Goal: Communication & Community: Share content

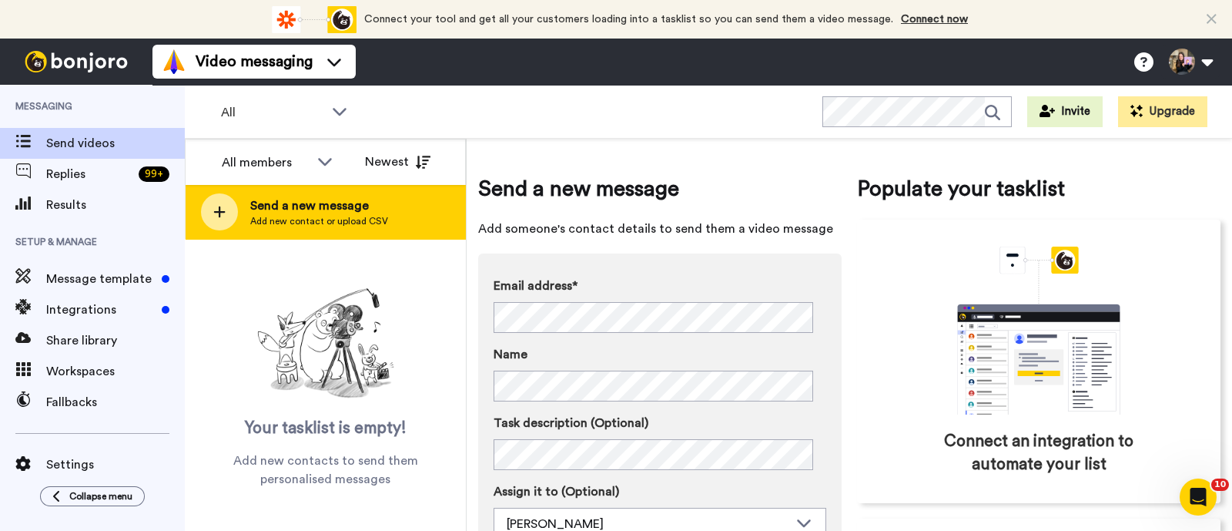
click at [417, 229] on div "Send a new message Add new contact or upload CSV" at bounding box center [326, 212] width 280 height 54
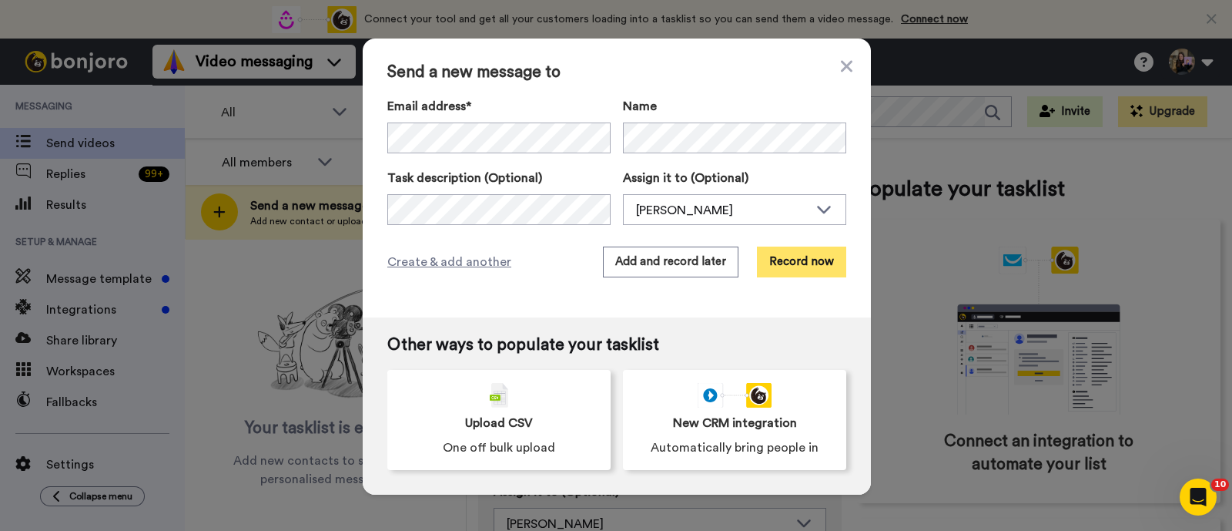
click at [809, 267] on button "Record now" at bounding box center [801, 261] width 89 height 31
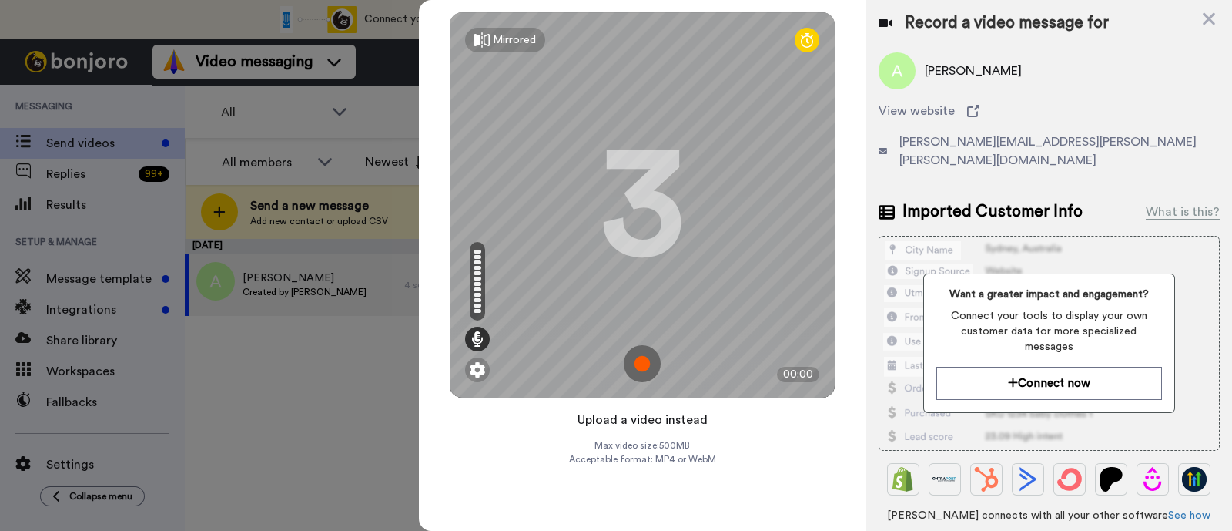
click at [682, 421] on button "Upload a video instead" at bounding box center [642, 420] width 139 height 20
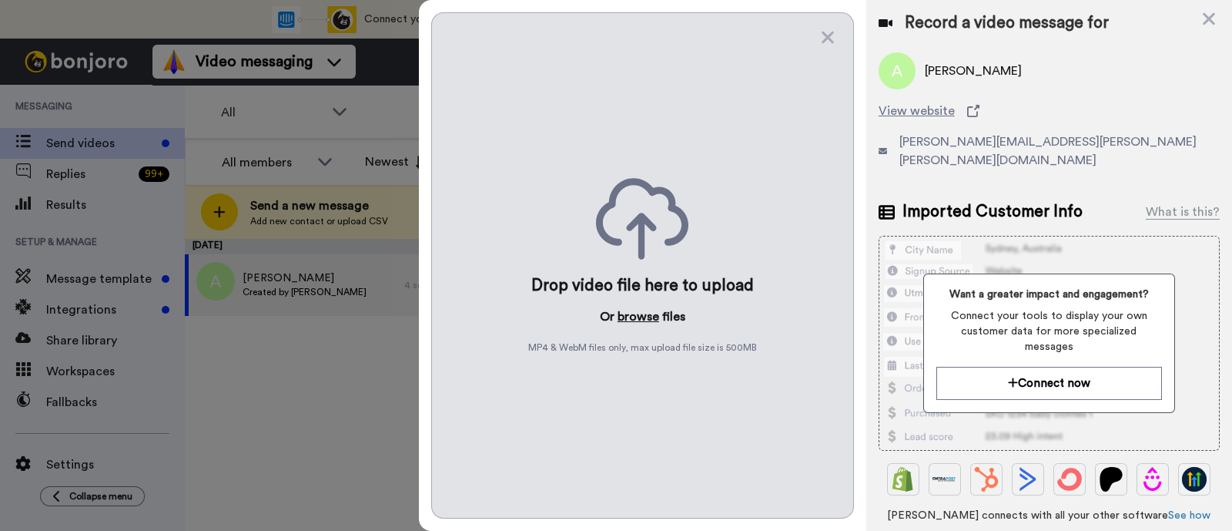
click at [635, 314] on button "browse" at bounding box center [639, 316] width 42 height 18
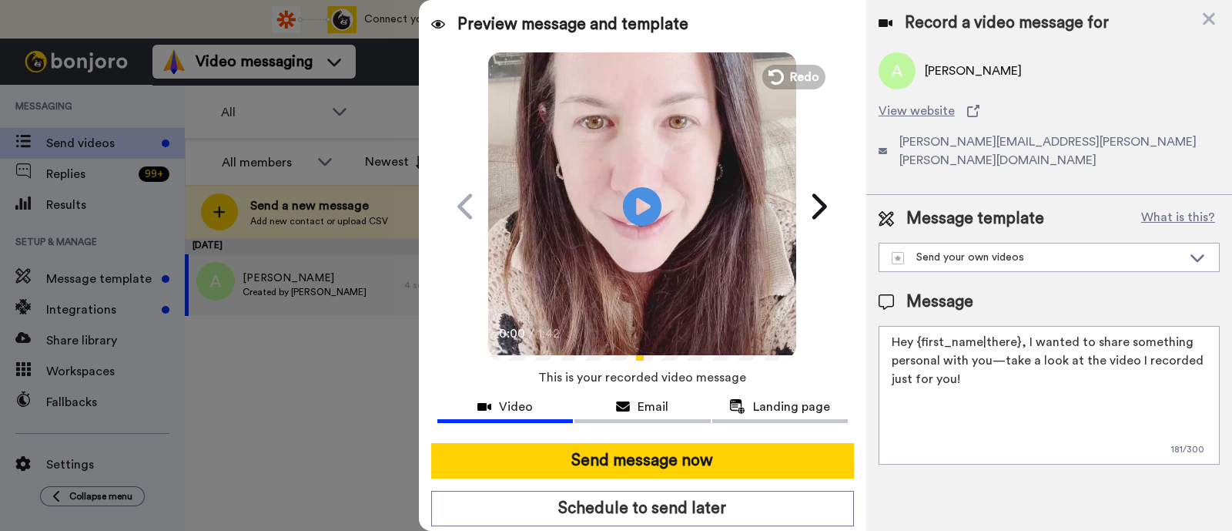
drag, startPoint x: 1060, startPoint y: 360, endPoint x: 1021, endPoint y: 324, distance: 52.3
click at [1021, 326] on textarea "Hey {first_name|there}, I wanted to share something personal with you—take a lo…" at bounding box center [1049, 395] width 341 height 139
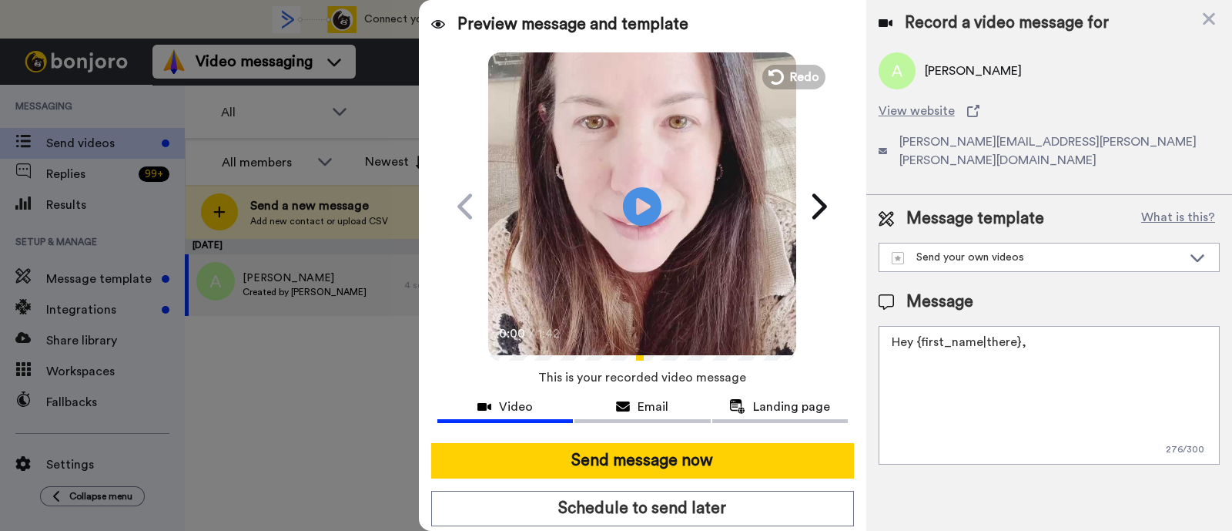
paste textarea "welcome to SLP Elevate! I created a video welcome for you! Feel free to click r…"
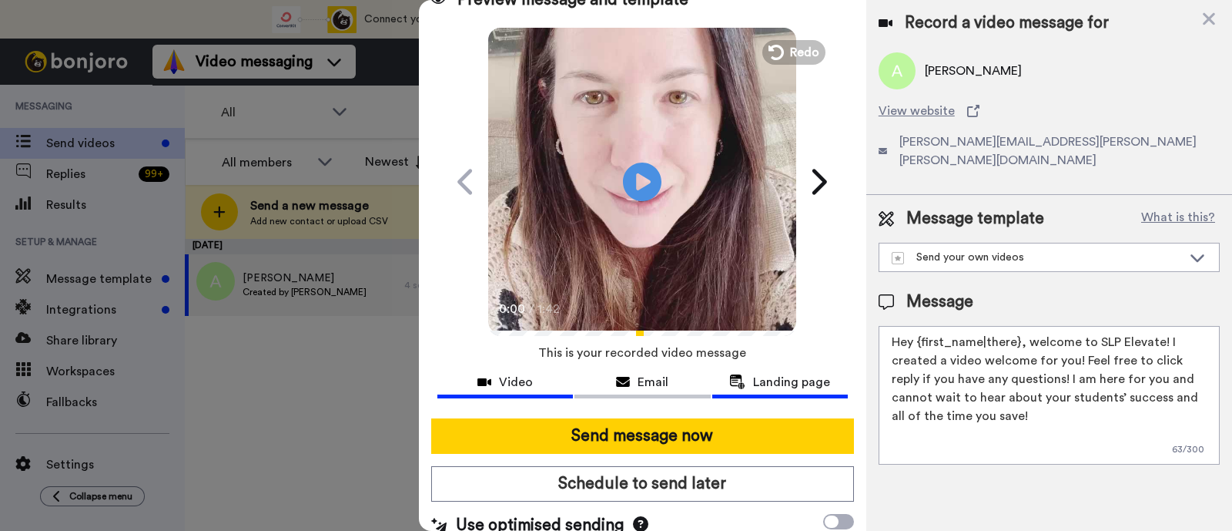
scroll to position [42, 0]
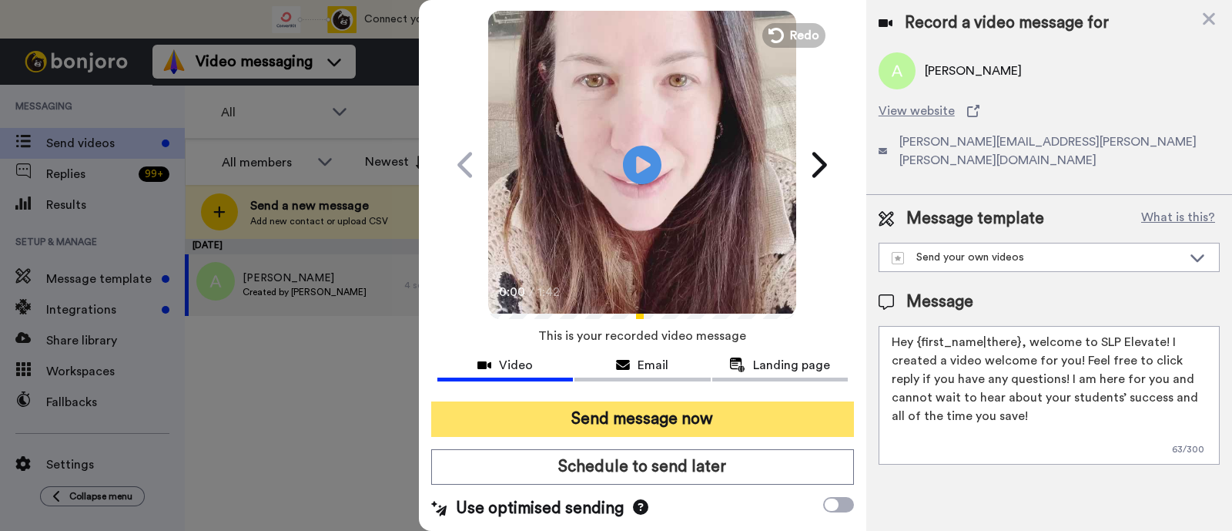
type textarea "Hey {first_name|there}, welcome to SLP Elevate! I created a video welcome for y…"
click at [746, 414] on button "Send message now" at bounding box center [642, 418] width 423 height 35
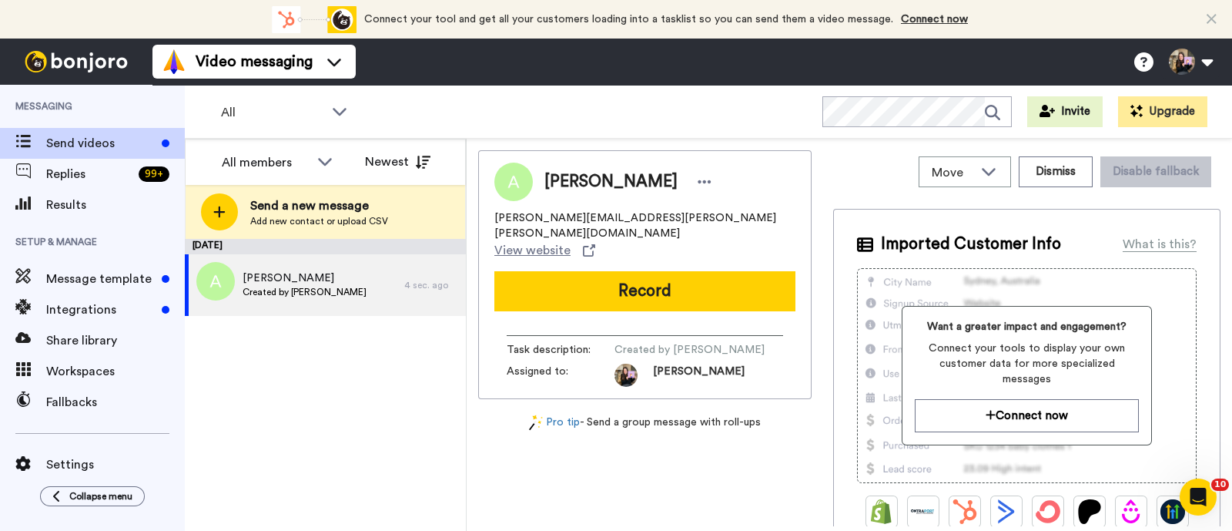
scroll to position [0, 0]
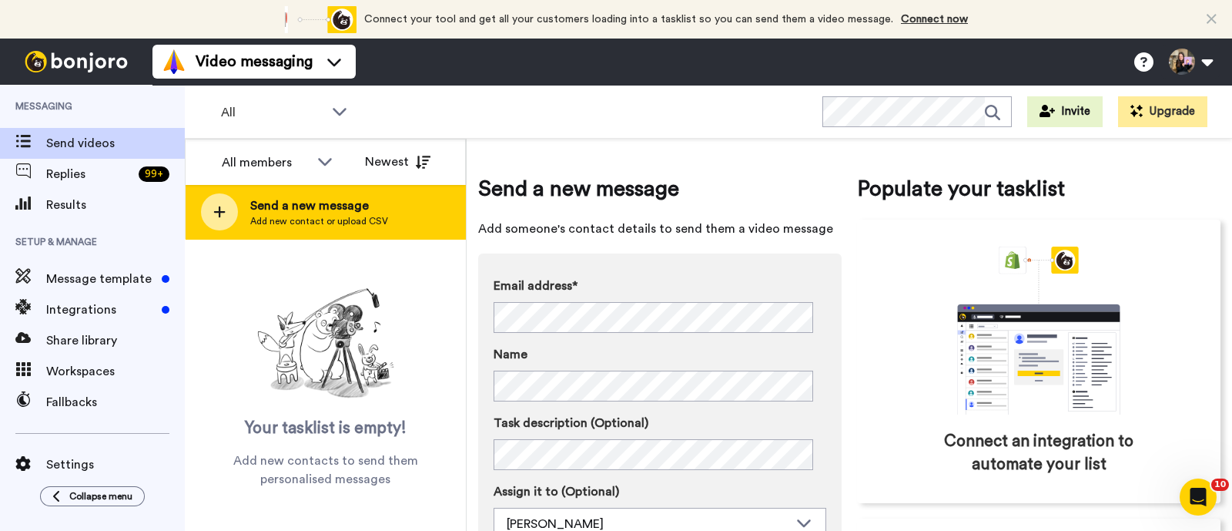
click at [376, 198] on span "Send a new message" at bounding box center [319, 205] width 138 height 18
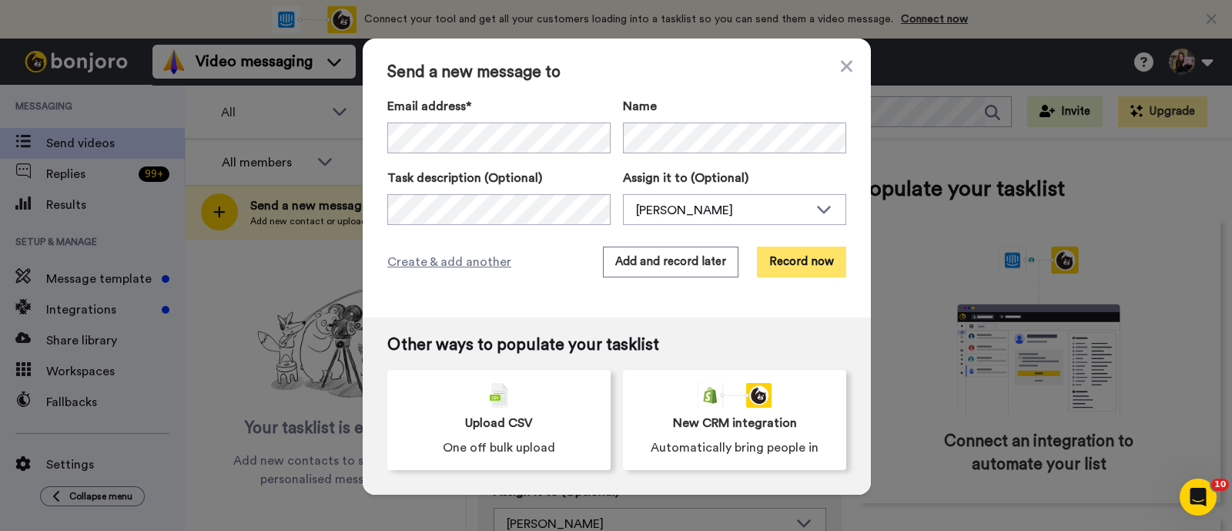
click at [797, 265] on button "Record now" at bounding box center [801, 261] width 89 height 31
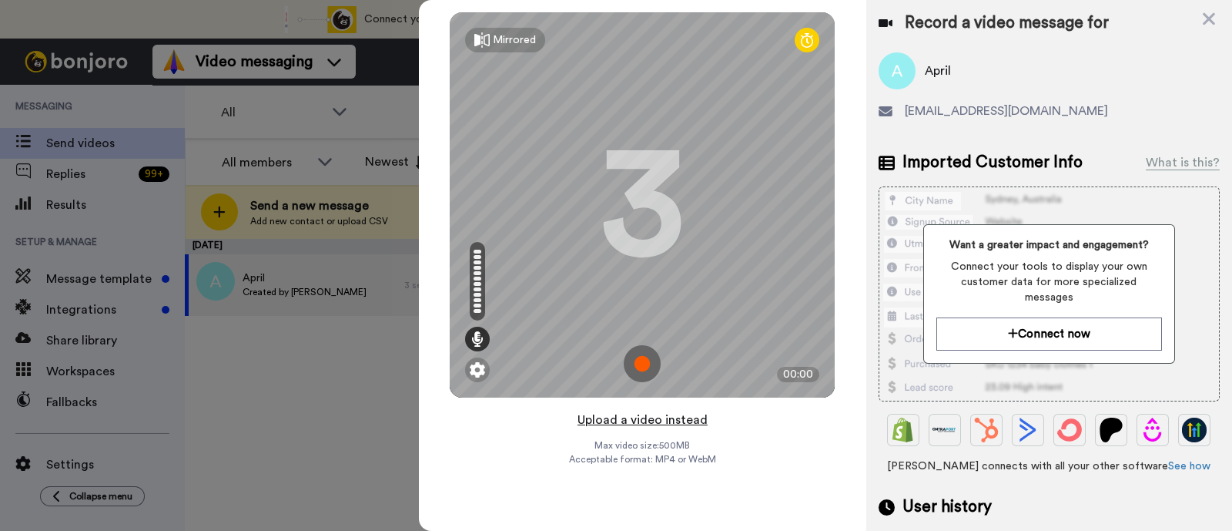
click at [697, 418] on button "Upload a video instead" at bounding box center [642, 420] width 139 height 20
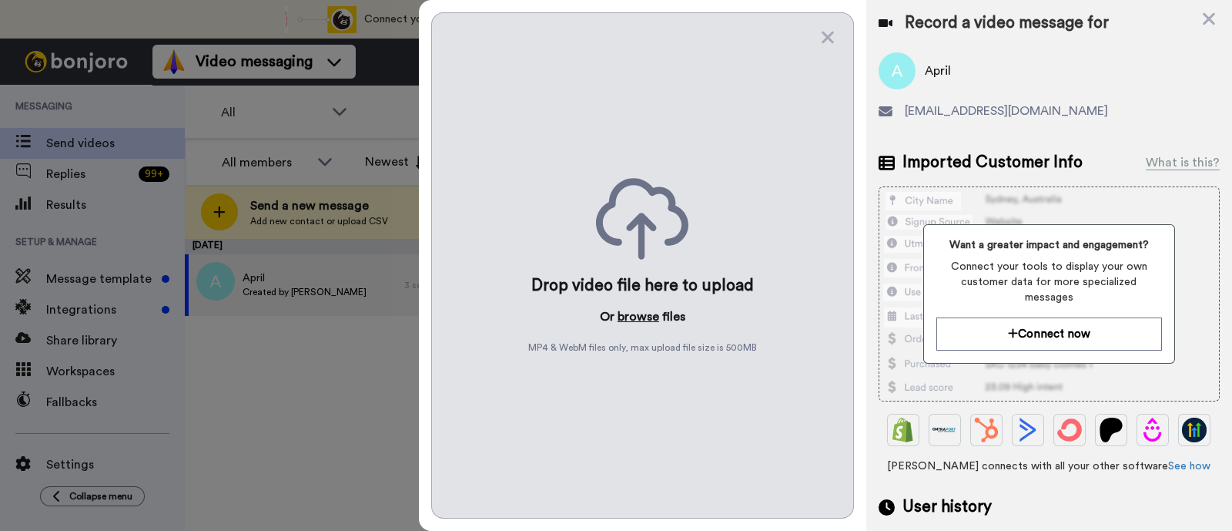
click at [643, 313] on button "browse" at bounding box center [639, 316] width 42 height 18
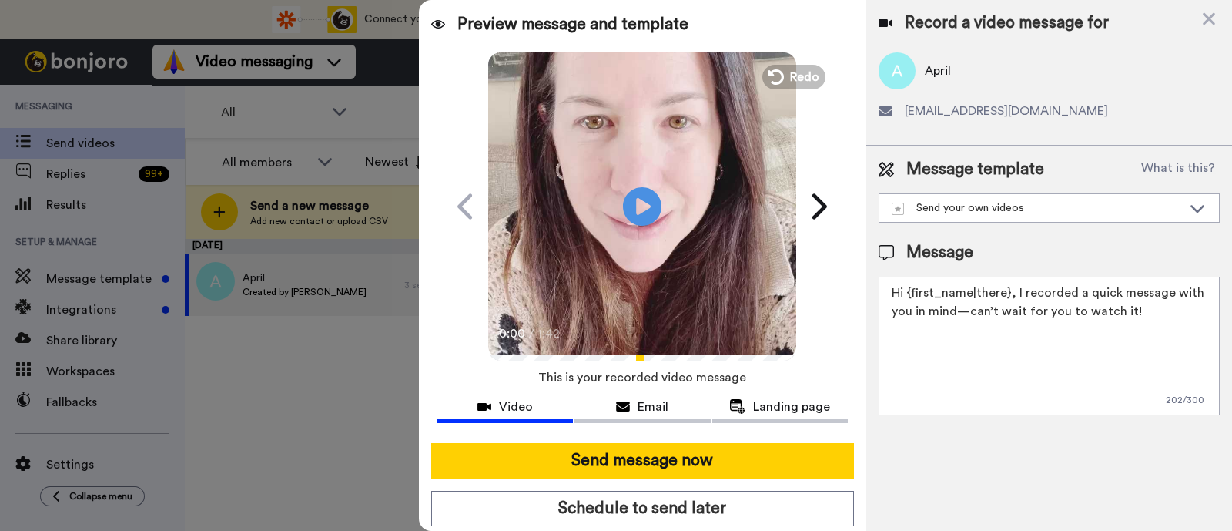
drag, startPoint x: 1115, startPoint y: 308, endPoint x: 1014, endPoint y: 285, distance: 103.5
click at [1014, 285] on textarea "Hi {first_name|there}, I recorded a quick message with you in mind—can’t wait f…" at bounding box center [1049, 346] width 341 height 139
paste textarea "welcome to SLP Elevate! I created a video welcome for you! Feel free to click r…"
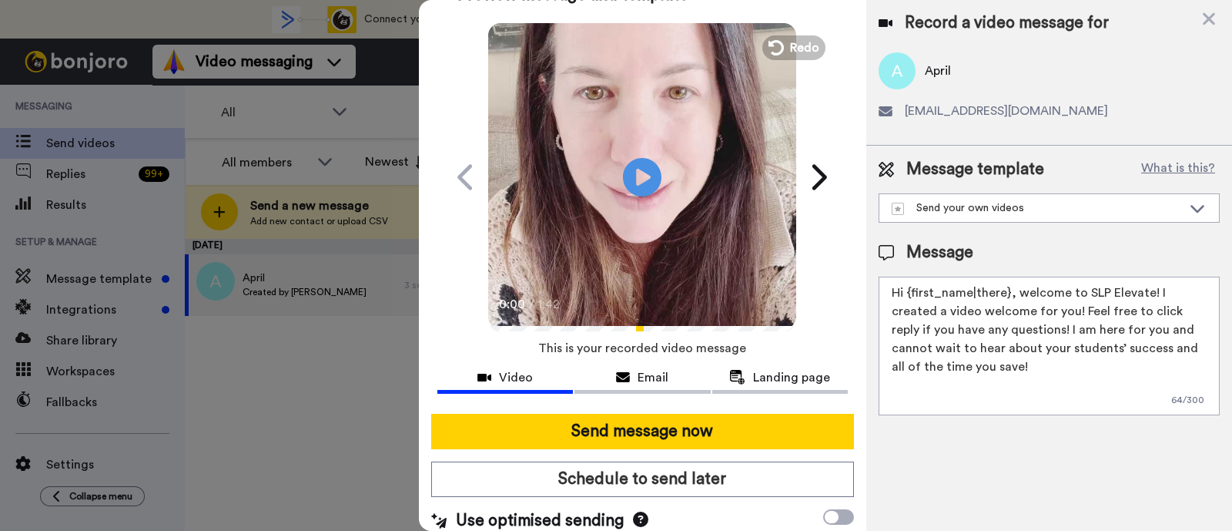
scroll to position [42, 0]
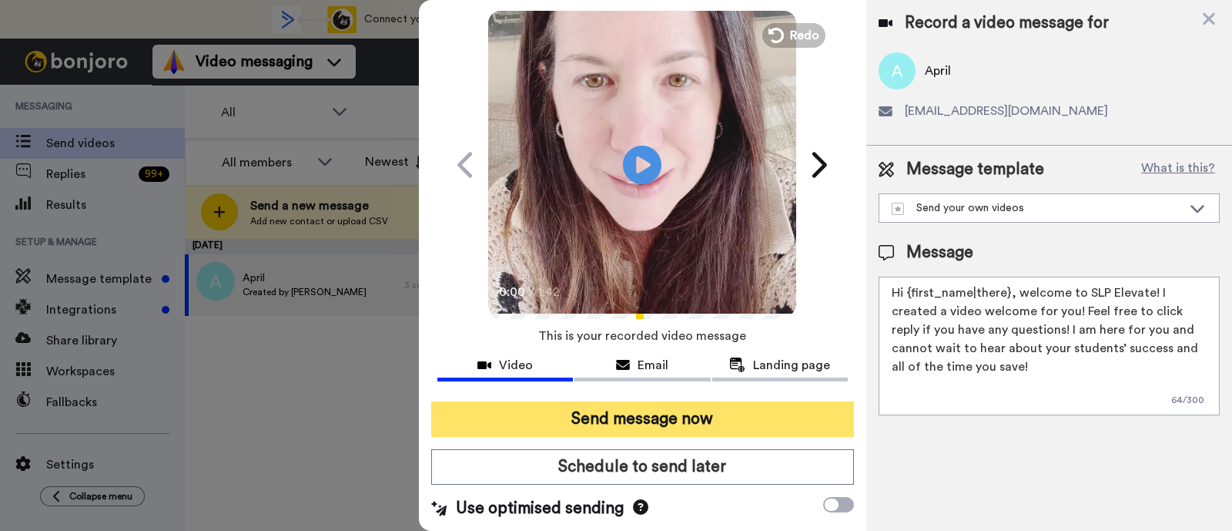
type textarea "Hi {first_name|there}, welcome to SLP Elevate! I created a video welcome for yo…"
click at [727, 431] on button "Send message now" at bounding box center [642, 418] width 423 height 35
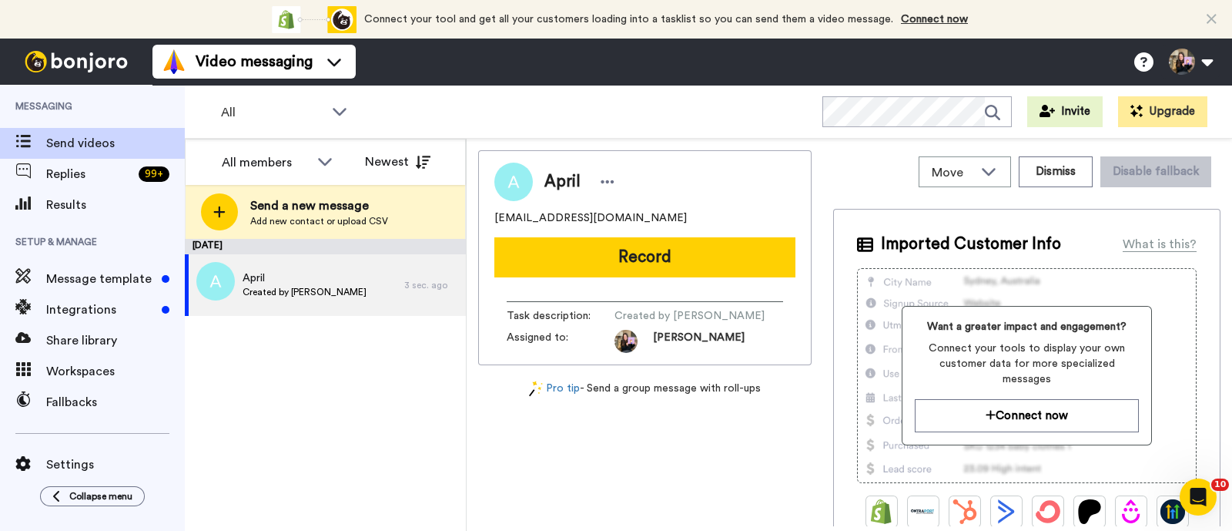
scroll to position [0, 0]
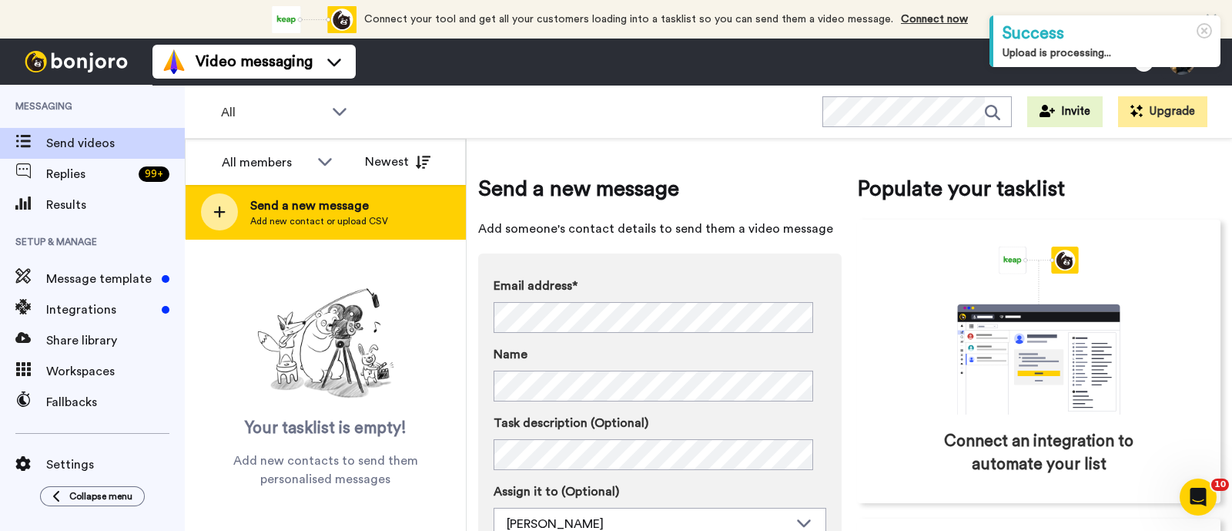
click at [315, 228] on div "Send a new message Add new contact or upload CSV" at bounding box center [326, 212] width 280 height 54
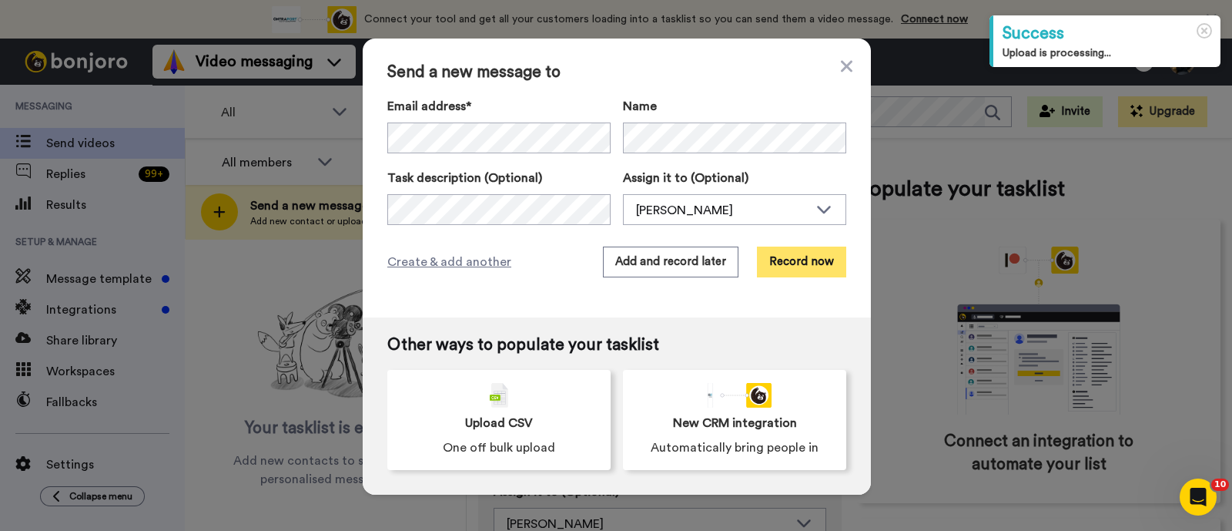
click at [794, 259] on button "Record now" at bounding box center [801, 261] width 89 height 31
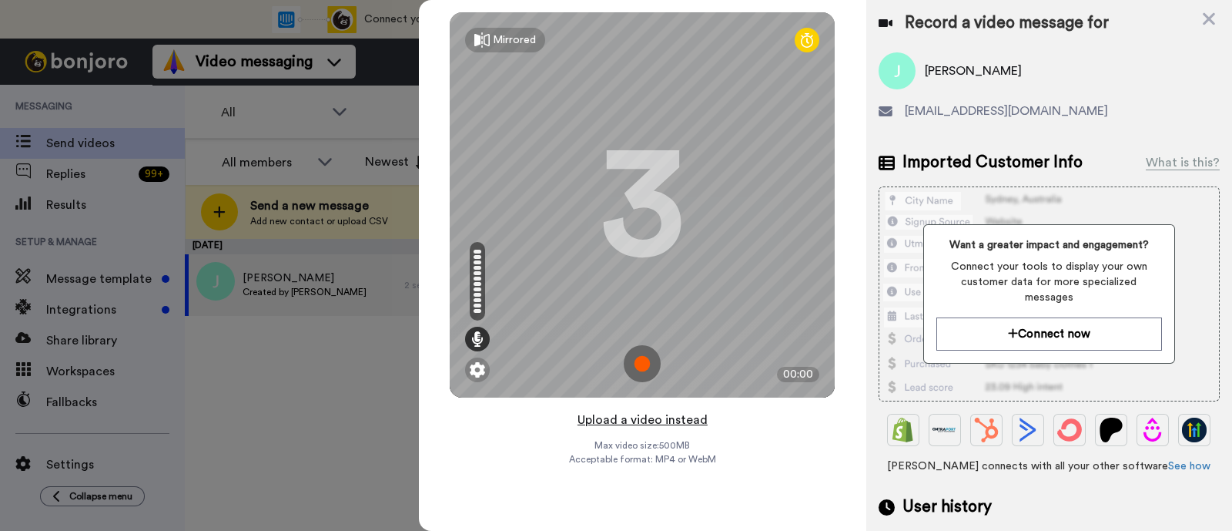
click at [705, 421] on button "Upload a video instead" at bounding box center [642, 420] width 139 height 20
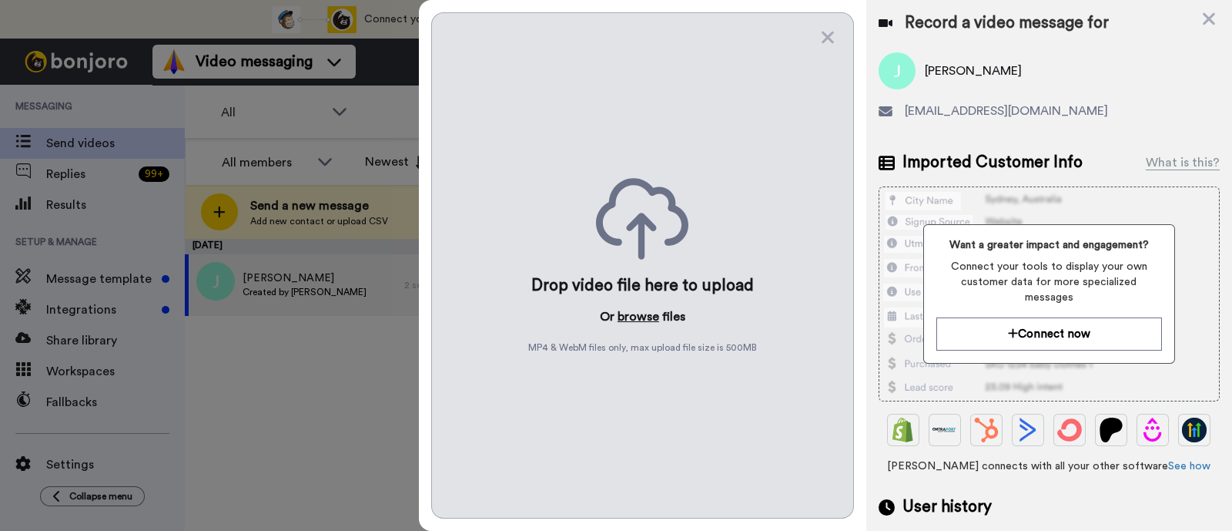
click at [642, 318] on button "browse" at bounding box center [639, 316] width 42 height 18
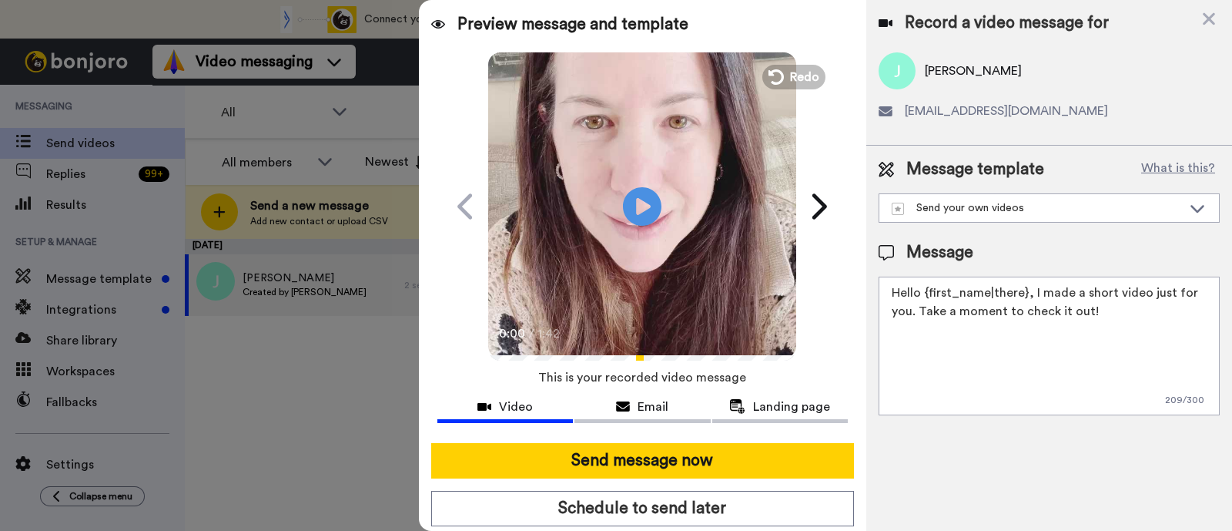
drag, startPoint x: 1124, startPoint y: 325, endPoint x: 1030, endPoint y: 298, distance: 98.5
click at [1030, 298] on textarea "Hello {first_name|there}, I made a short video just for you. Take a moment to c…" at bounding box center [1049, 346] width 341 height 139
paste textarea "welcome to SLP Elevate! I created a video welcome for you! Feel free to click r…"
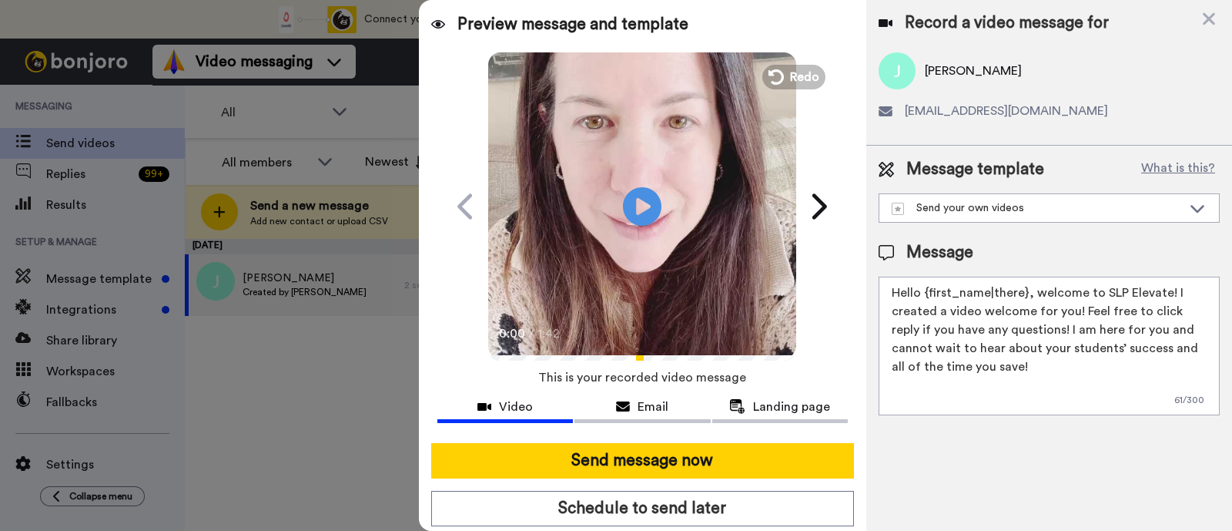
scroll to position [42, 0]
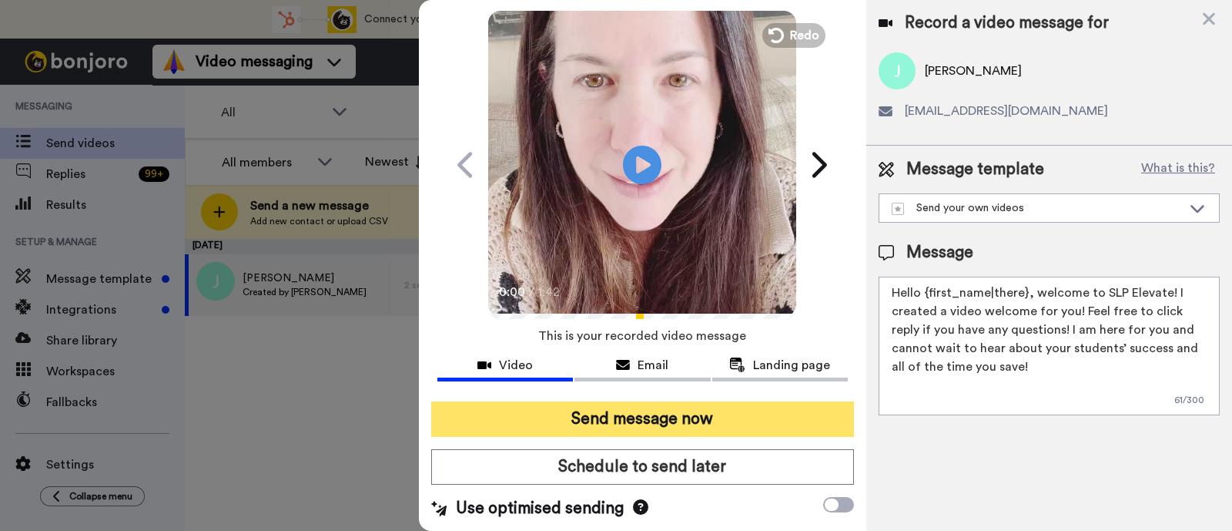
type textarea "Hello {first_name|there}, welcome to SLP Elevate! I created a video welcome for…"
click at [712, 419] on button "Send message now" at bounding box center [642, 418] width 423 height 35
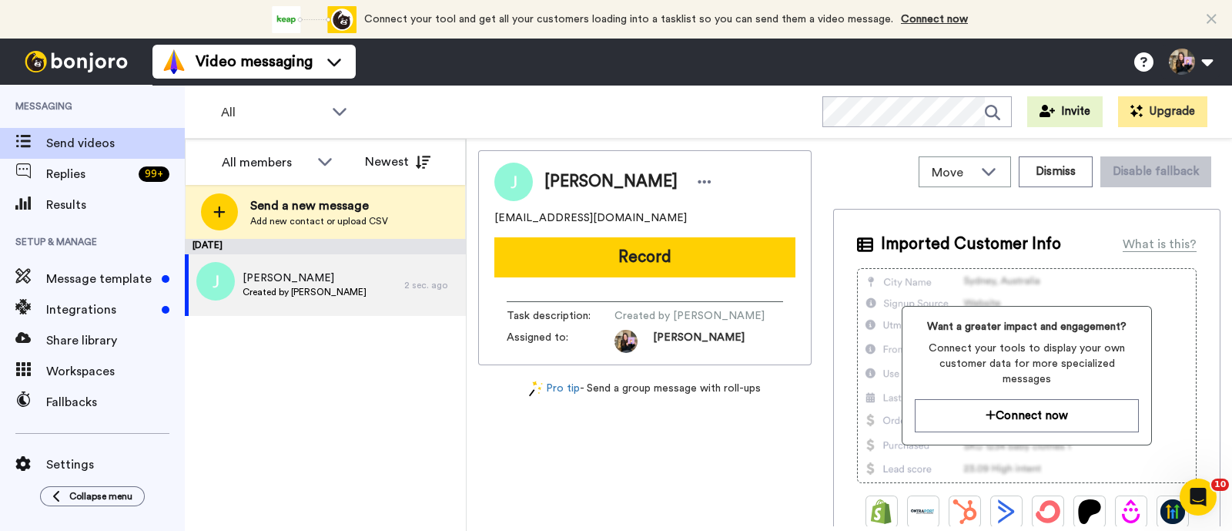
scroll to position [0, 0]
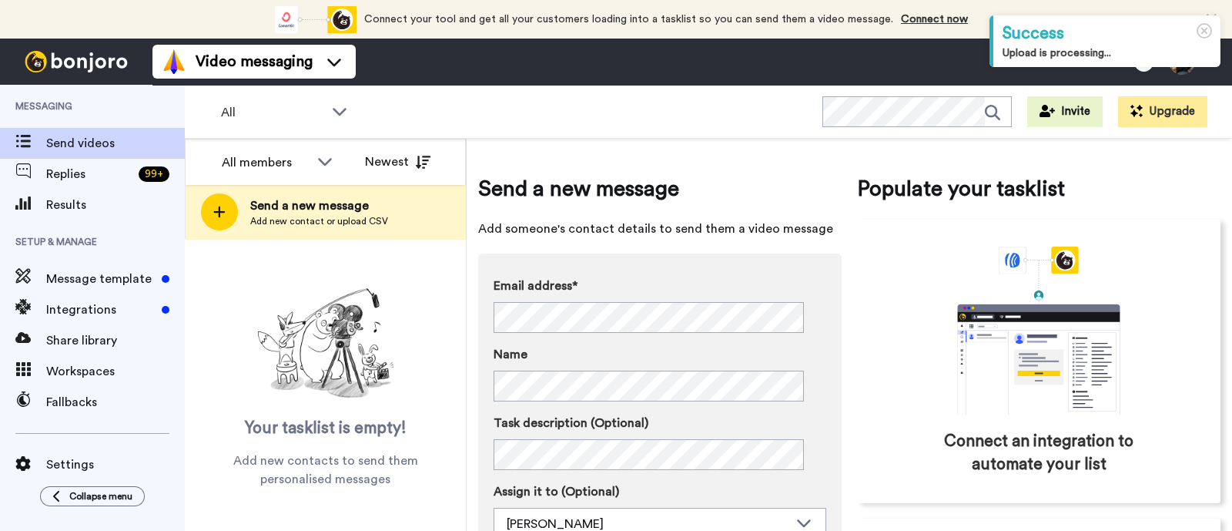
click at [388, 209] on div "Send a new message Add new contact or upload CSV" at bounding box center [326, 212] width 280 height 54
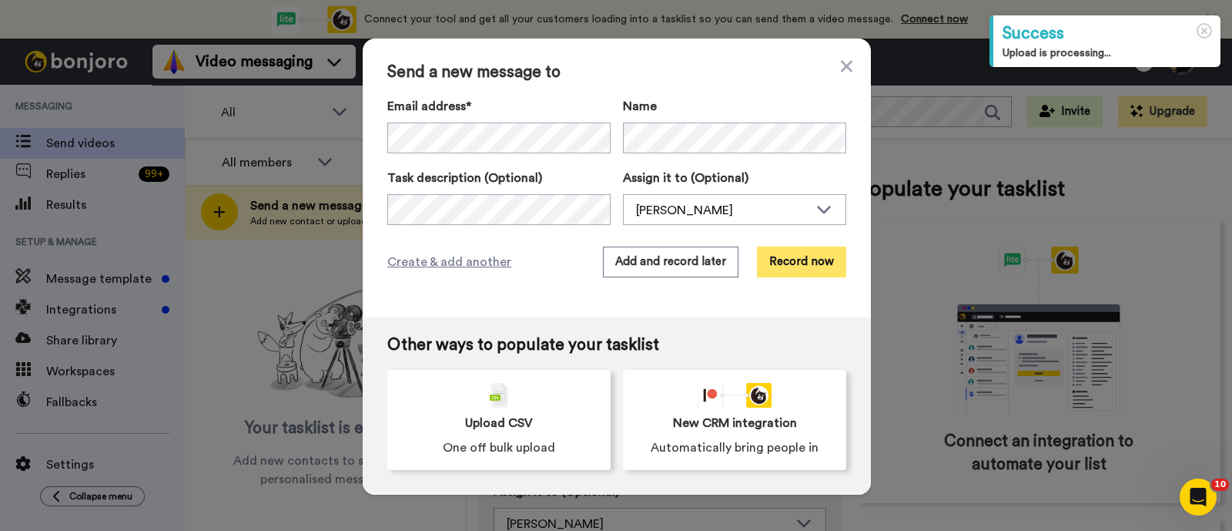
click at [822, 258] on button "Record now" at bounding box center [801, 261] width 89 height 31
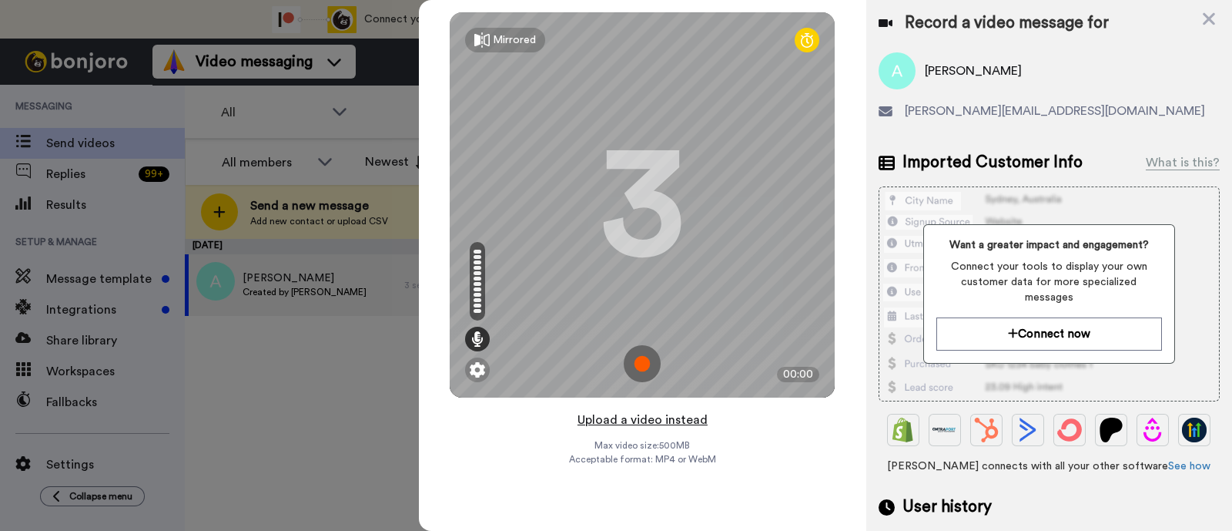
click at [702, 417] on button "Upload a video instead" at bounding box center [642, 420] width 139 height 20
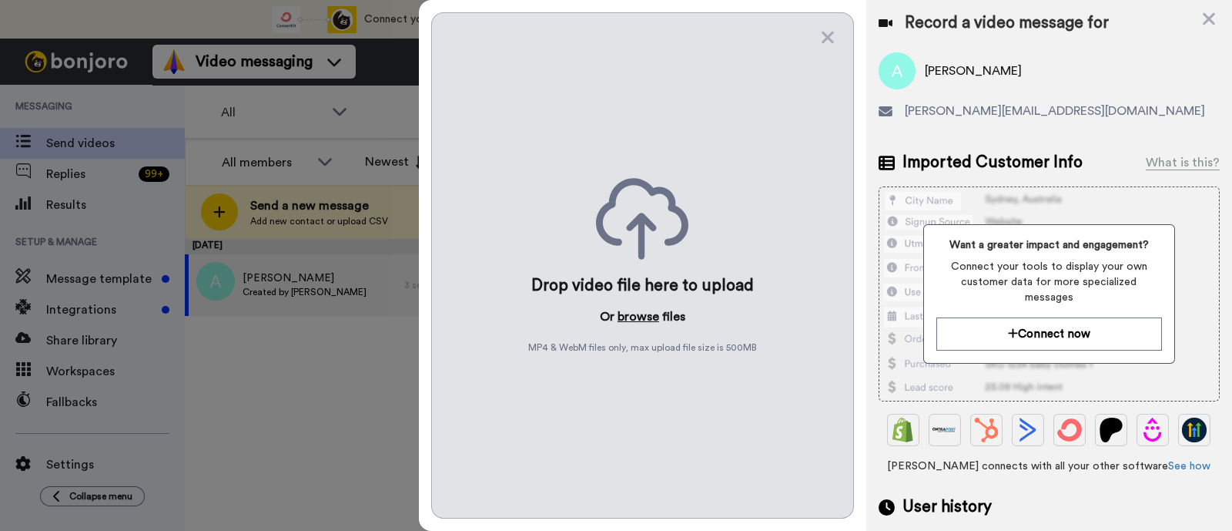
click at [636, 315] on button "browse" at bounding box center [639, 316] width 42 height 18
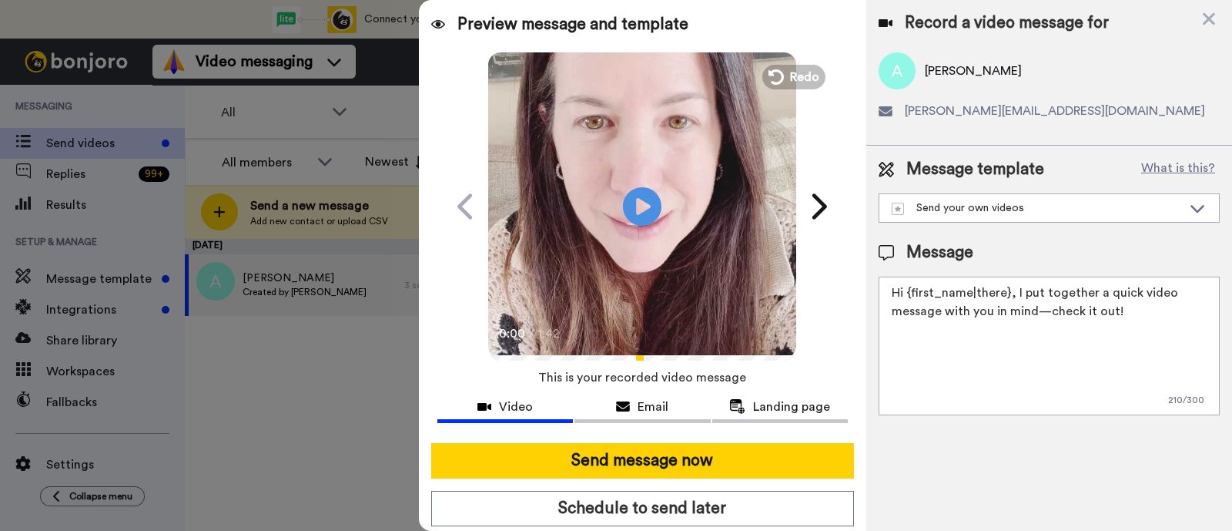
drag, startPoint x: 1141, startPoint y: 321, endPoint x: 1013, endPoint y: 290, distance: 131.7
click at [1013, 290] on textarea "Hi {first_name|there}, I put together a quick video message with you in mind—ch…" at bounding box center [1049, 346] width 341 height 139
paste textarea "welcome to SLP Elevate! I created a video welcome for you! Feel free to click r…"
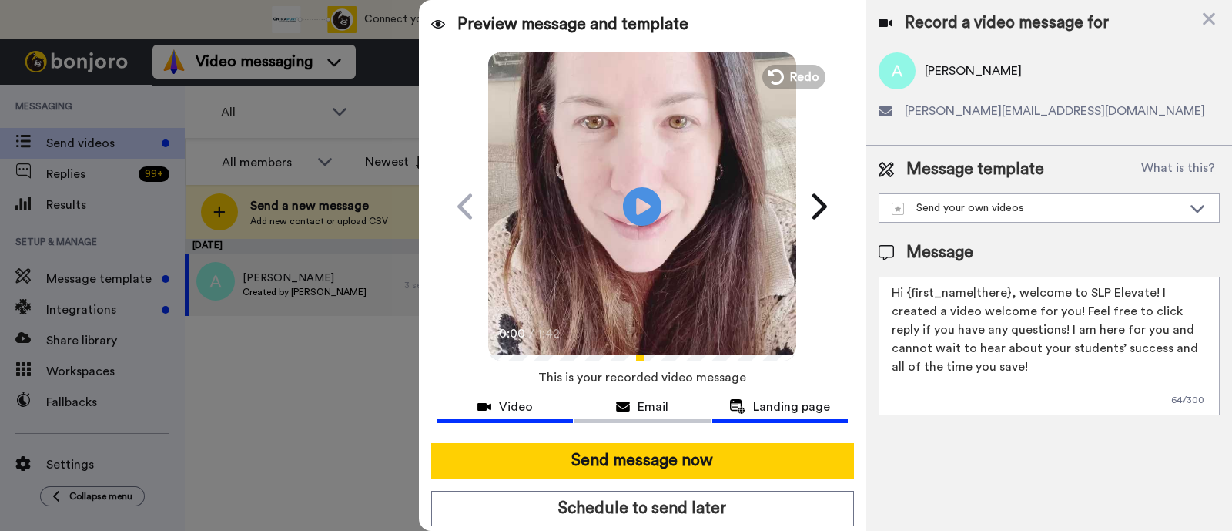
scroll to position [42, 0]
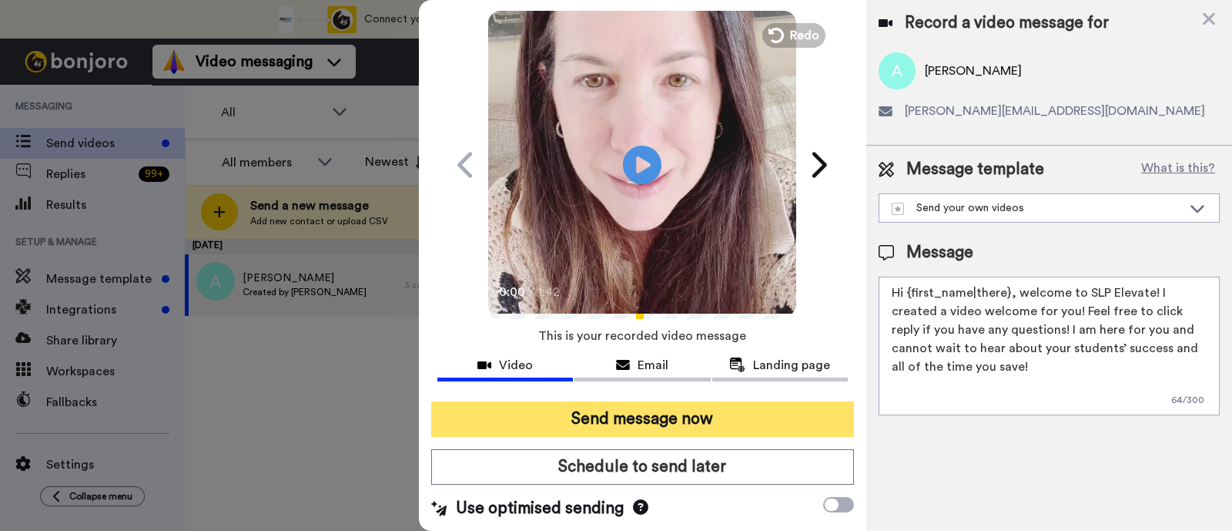
type textarea "Hi {first_name|there}, welcome to SLP Elevate! I created a video welcome for yo…"
click at [751, 427] on button "Send message now" at bounding box center [642, 418] width 423 height 35
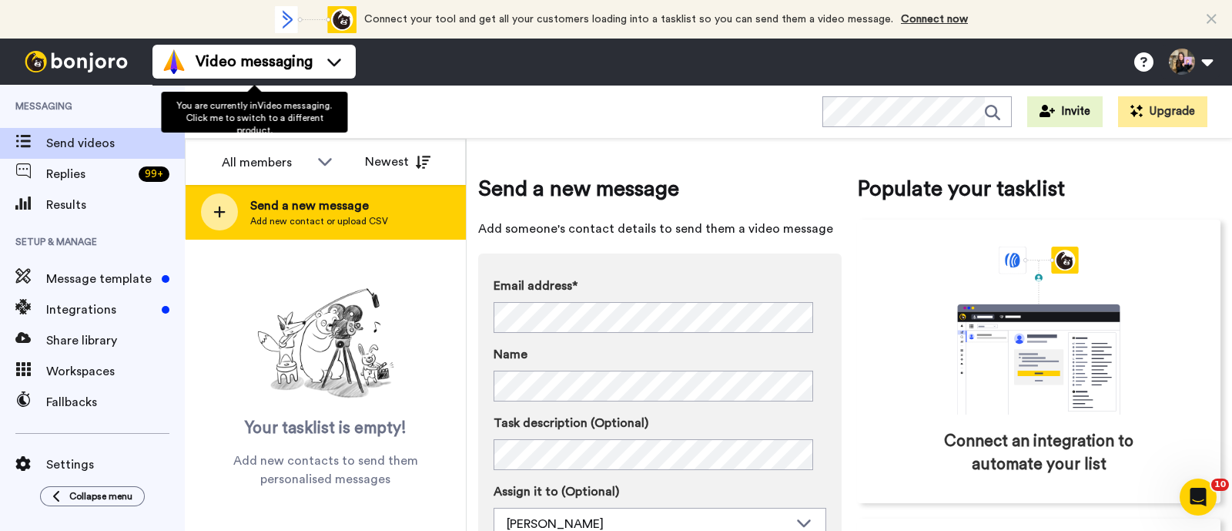
click at [293, 230] on div "Send a new message Add new contact or upload CSV" at bounding box center [326, 212] width 280 height 54
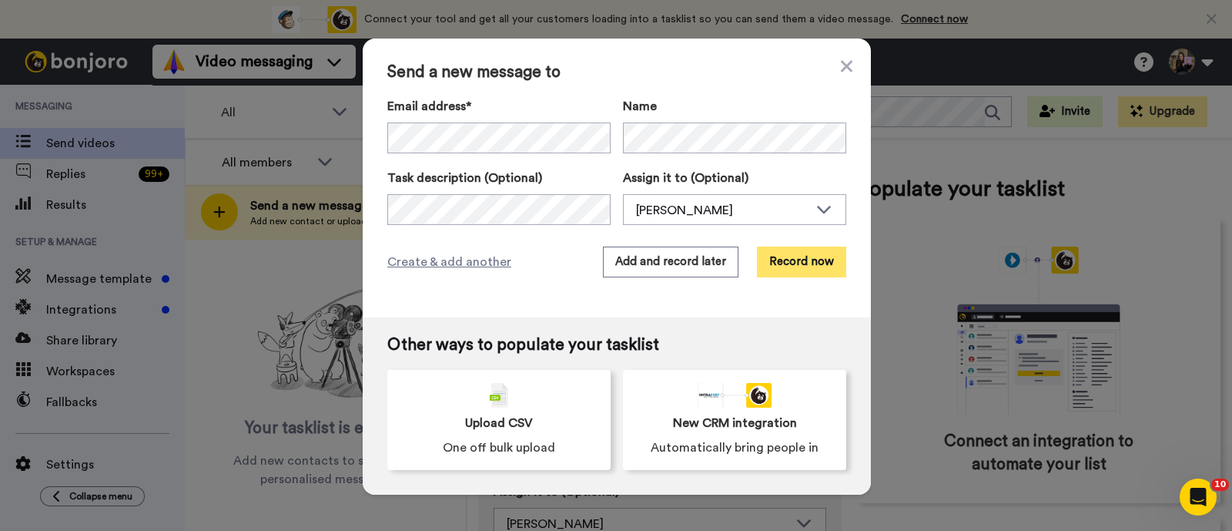
click at [787, 260] on button "Record now" at bounding box center [801, 261] width 89 height 31
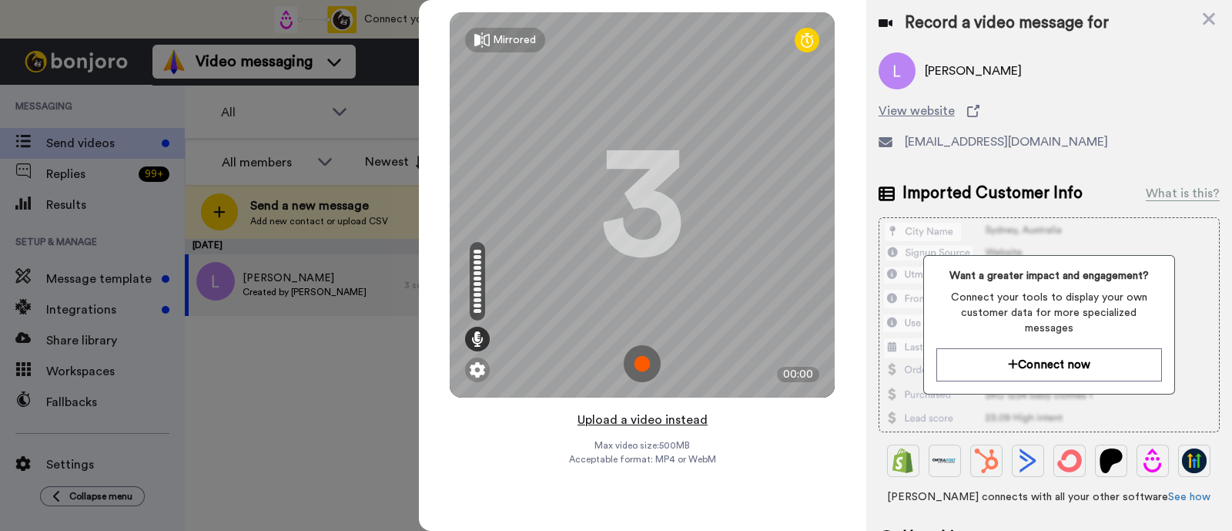
click at [664, 416] on button "Upload a video instead" at bounding box center [642, 420] width 139 height 20
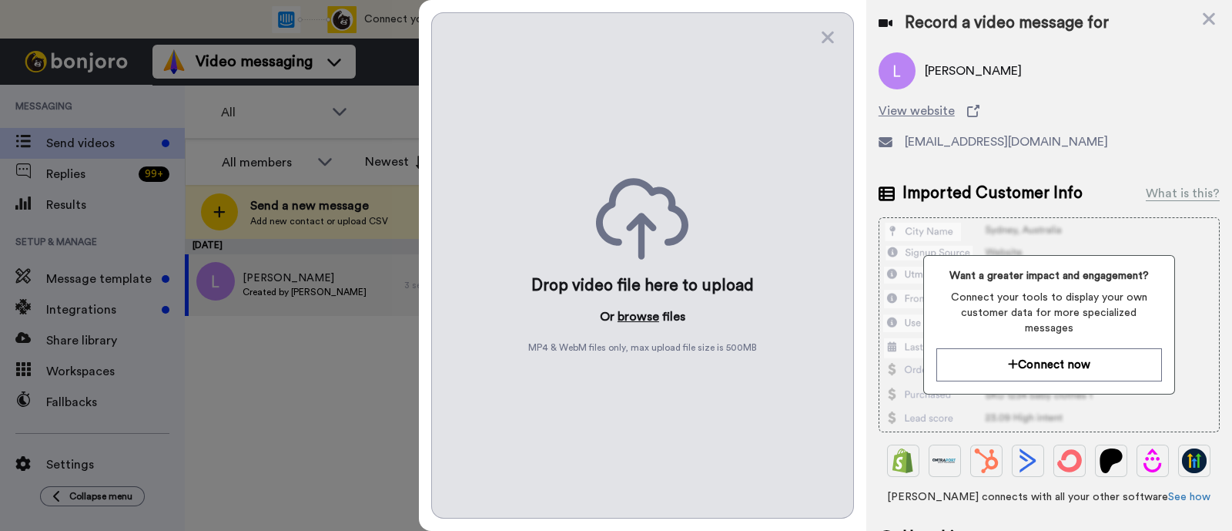
click at [642, 307] on button "browse" at bounding box center [639, 316] width 42 height 18
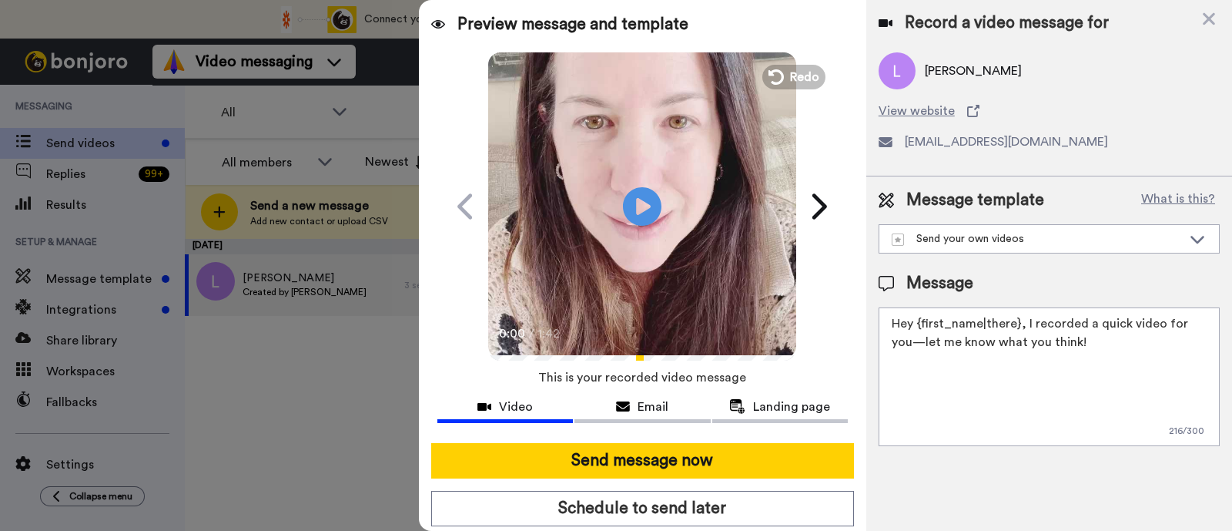
drag, startPoint x: 1073, startPoint y: 348, endPoint x: 1024, endPoint y: 324, distance: 54.1
click at [1024, 324] on textarea "Hey {first_name|there}, I recorded a quick video for you—let me know what you t…" at bounding box center [1049, 376] width 341 height 139
paste textarea "welcome to SLP Elevate! I created a video welcome for you! Feel free to click r…"
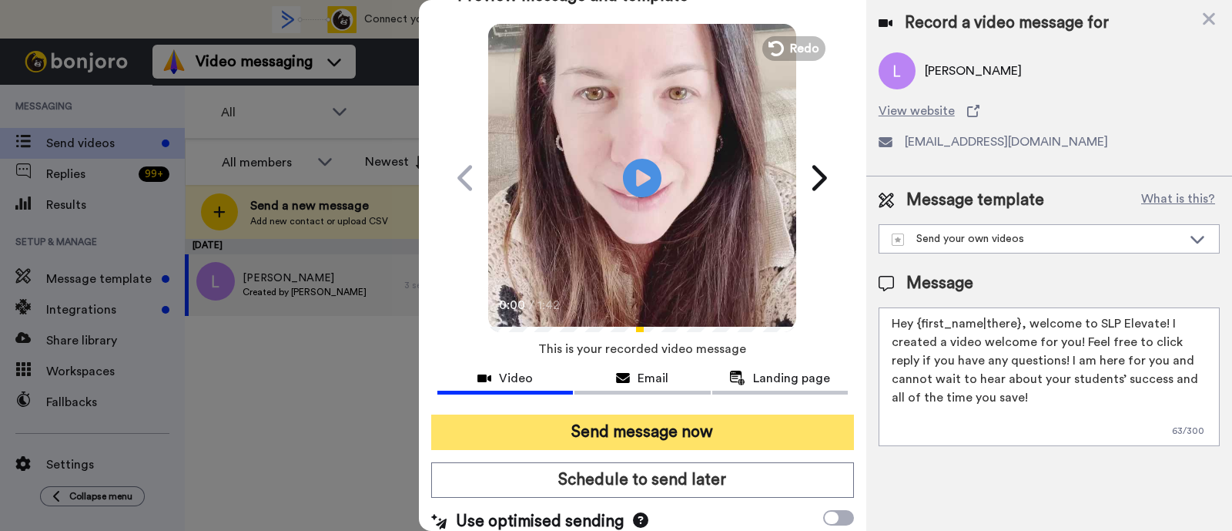
scroll to position [42, 0]
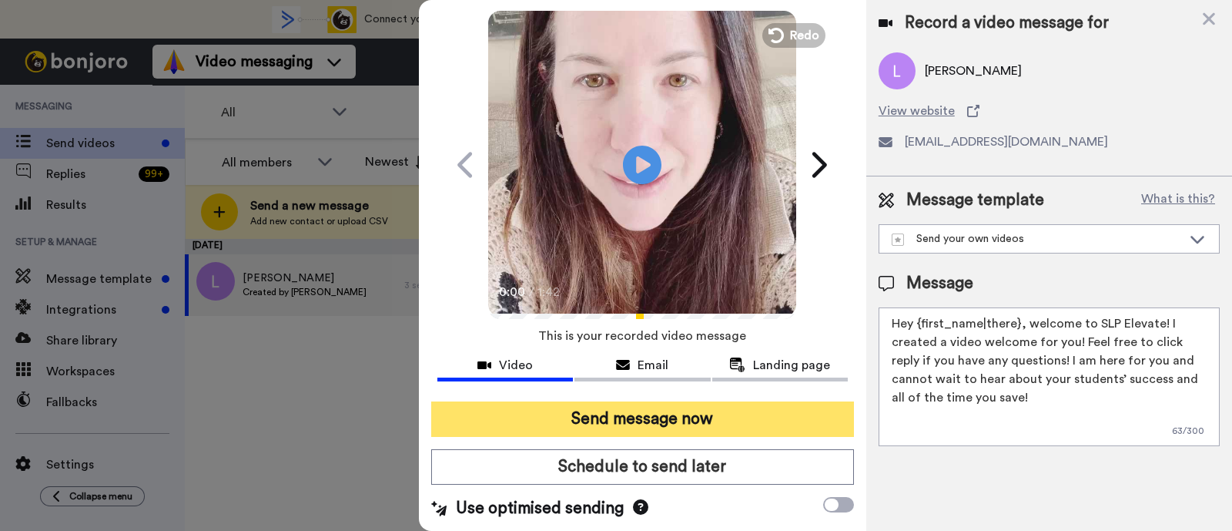
type textarea "Hey {first_name|there}, welcome to SLP Elevate! I created a video welcome for y…"
click at [742, 427] on button "Send message now" at bounding box center [642, 418] width 423 height 35
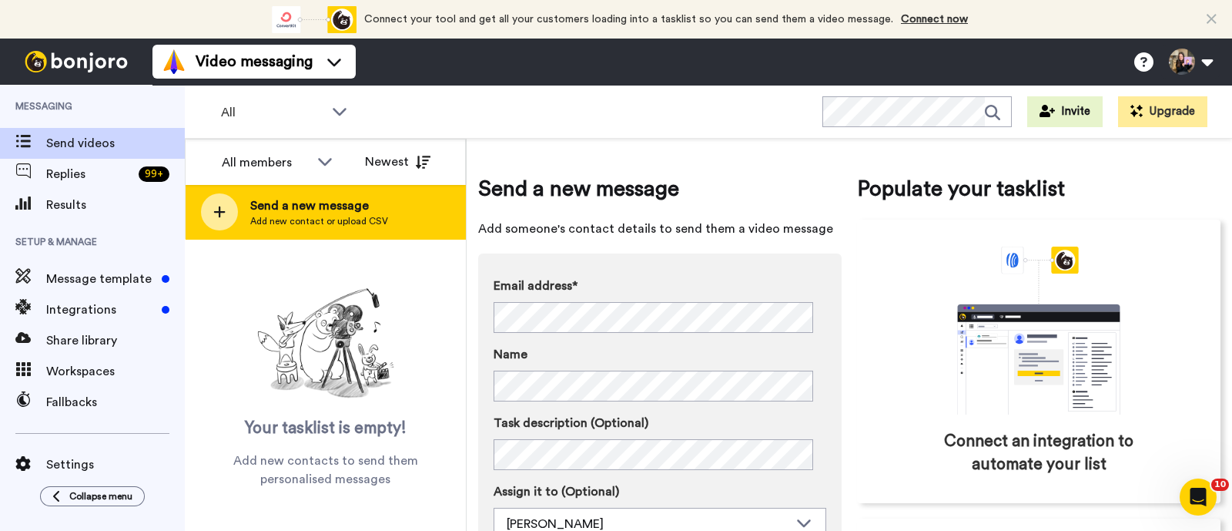
click at [387, 208] on div "Send a new message Add new contact or upload CSV" at bounding box center [326, 212] width 280 height 54
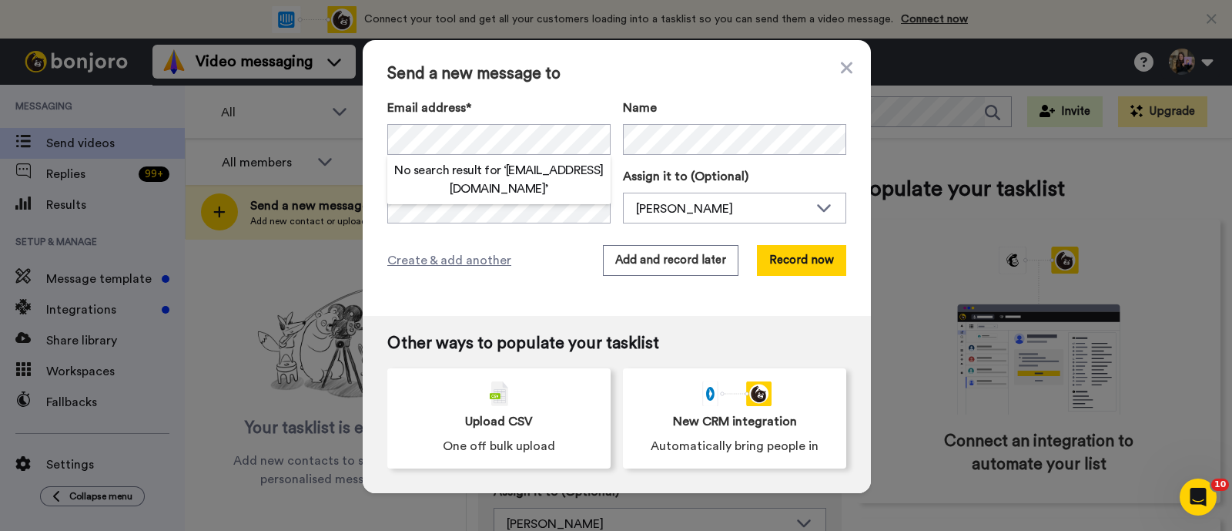
click at [699, 156] on div "Email address* No search result for ‘ kelleyb535@gmail.com ’ Name Task descript…" at bounding box center [616, 161] width 459 height 125
click at [716, 152] on body "Success Upload is processing... Connect your tool now! Connect your tool and ge…" at bounding box center [616, 265] width 1232 height 531
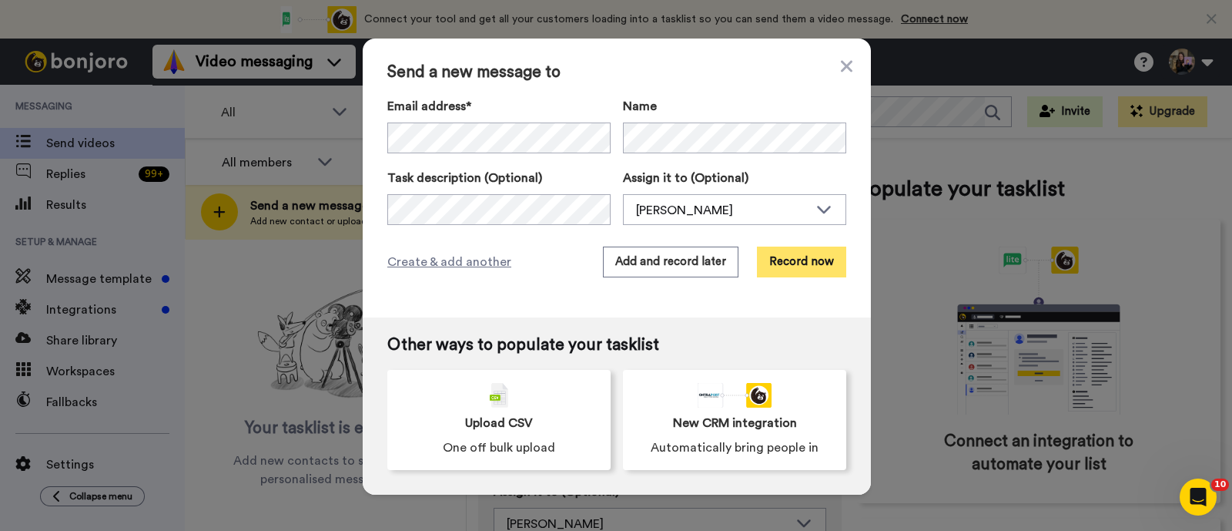
click at [776, 256] on button "Record now" at bounding box center [801, 261] width 89 height 31
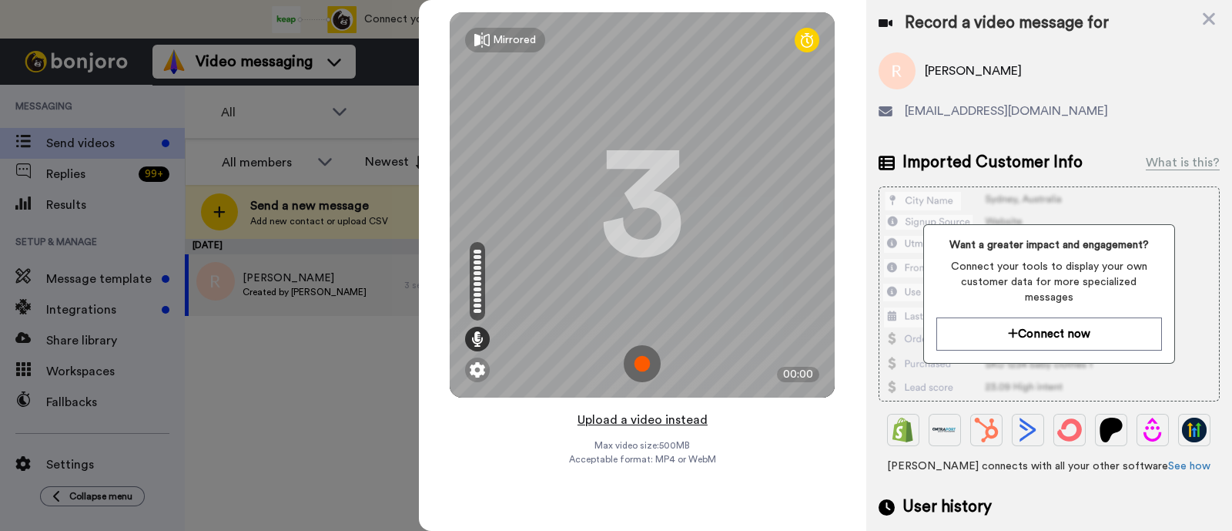
click at [697, 417] on button "Upload a video instead" at bounding box center [642, 420] width 139 height 20
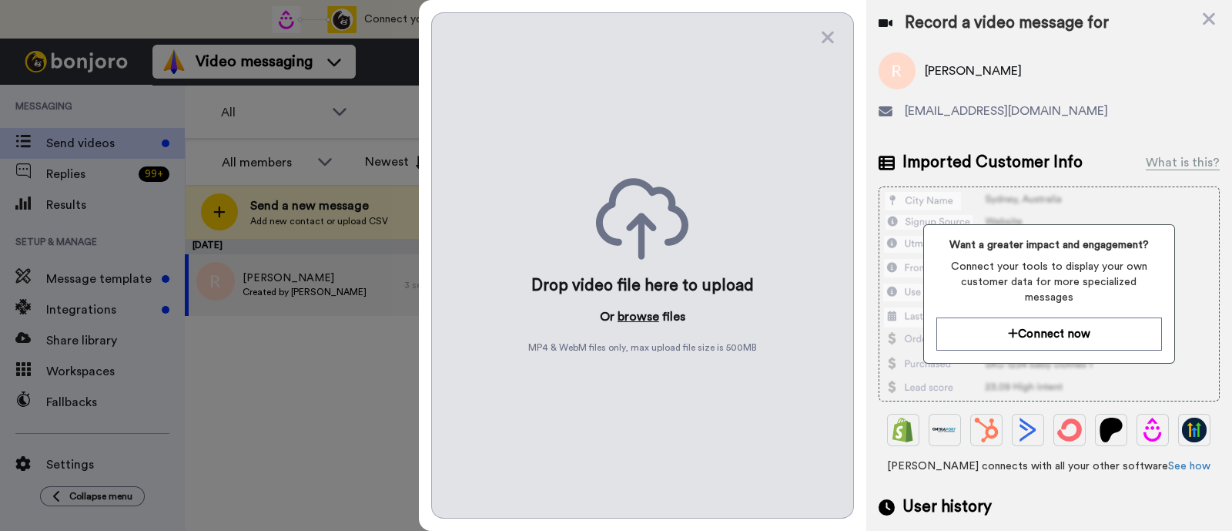
click at [635, 315] on button "browse" at bounding box center [639, 316] width 42 height 18
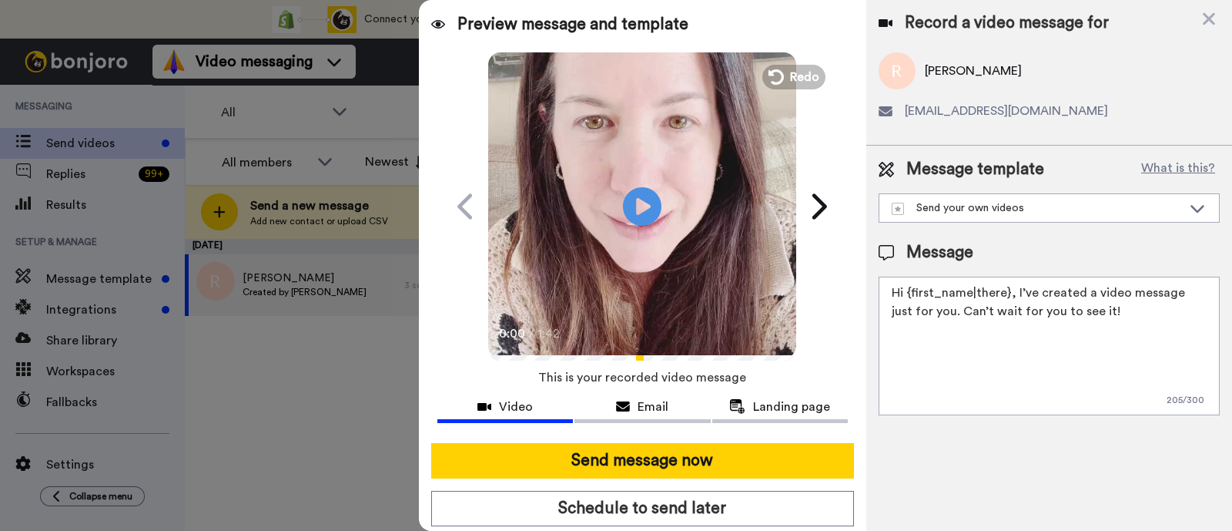
drag, startPoint x: 1115, startPoint y: 310, endPoint x: 1016, endPoint y: 295, distance: 100.4
click at [1016, 295] on textarea "Hi {first_name|there}, I’ve created a video message just for you. Can’t wait fo…" at bounding box center [1049, 346] width 341 height 139
paste textarea "welcome to SLP Elevate! I created a video welcome for you! Feel free to click r…"
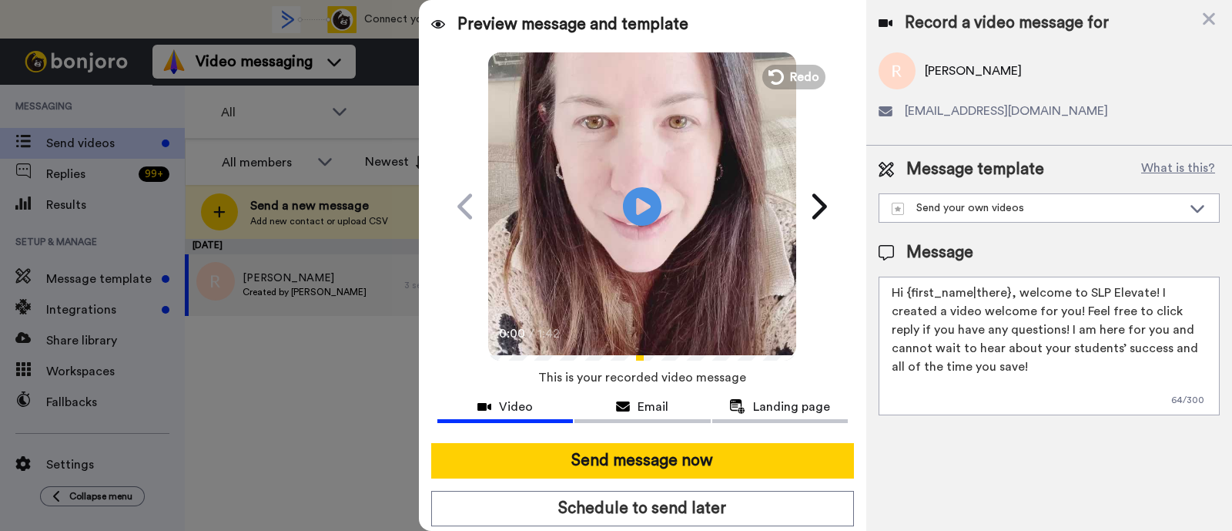
scroll to position [4, 0]
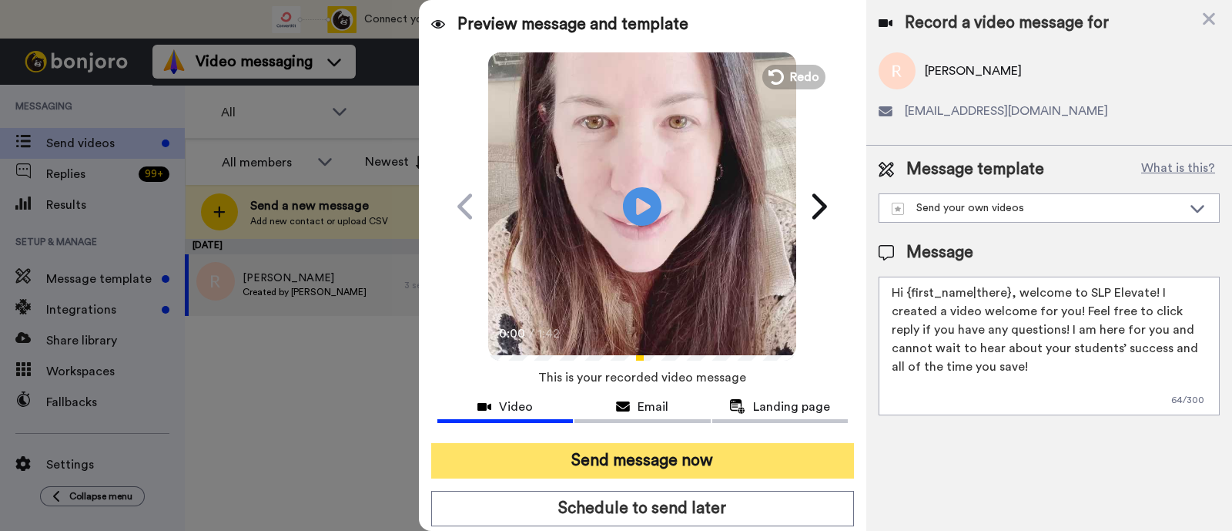
type textarea "Hi {first_name|there}, welcome to SLP Elevate! I created a video welcome for yo…"
click at [667, 450] on button "Send message now" at bounding box center [642, 460] width 423 height 35
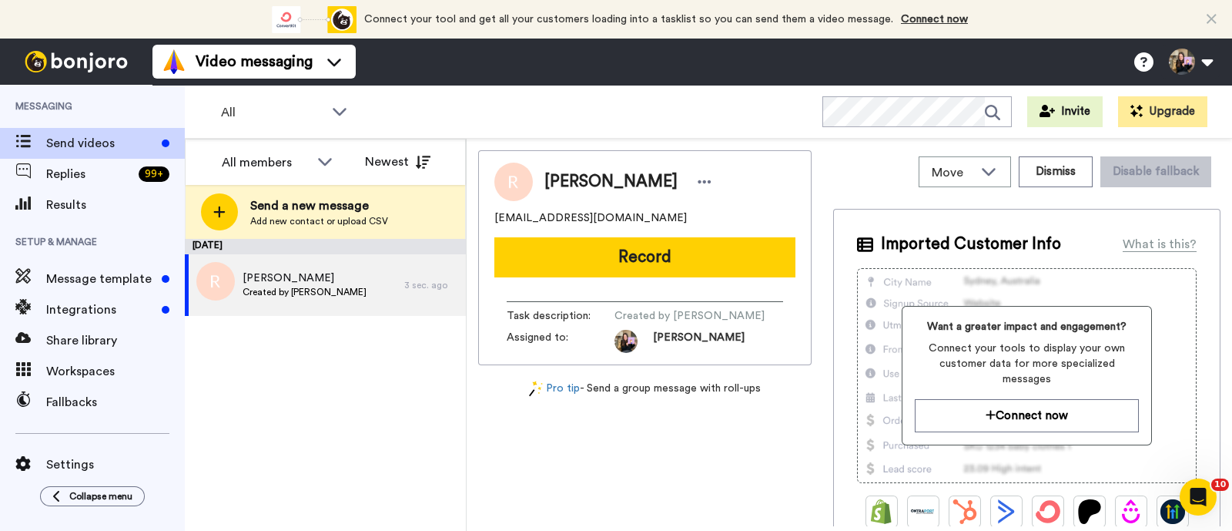
scroll to position [0, 0]
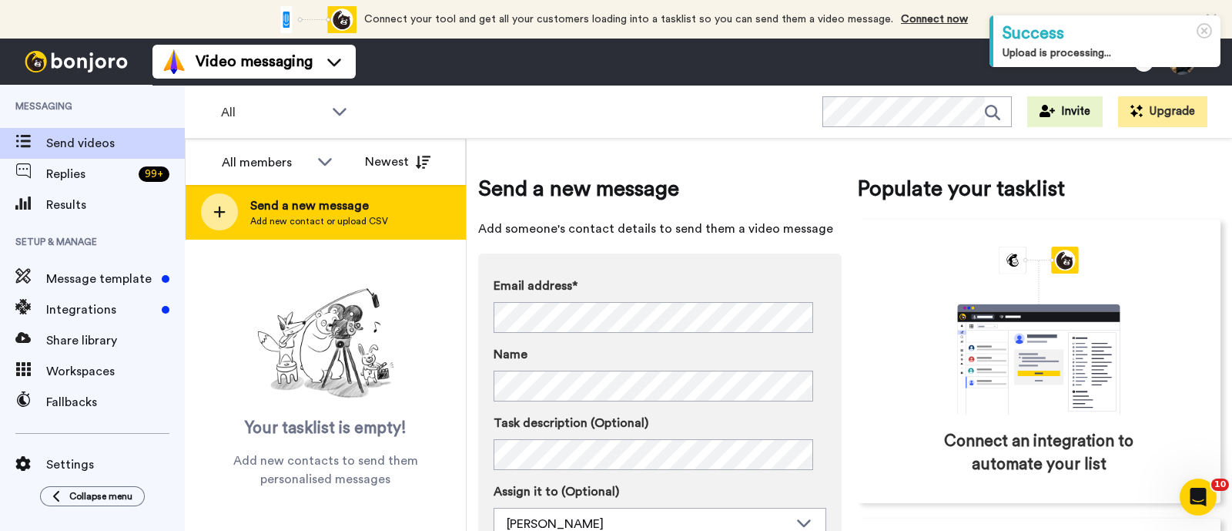
click at [393, 203] on div "Send a new message Add new contact or upload CSV" at bounding box center [326, 212] width 280 height 54
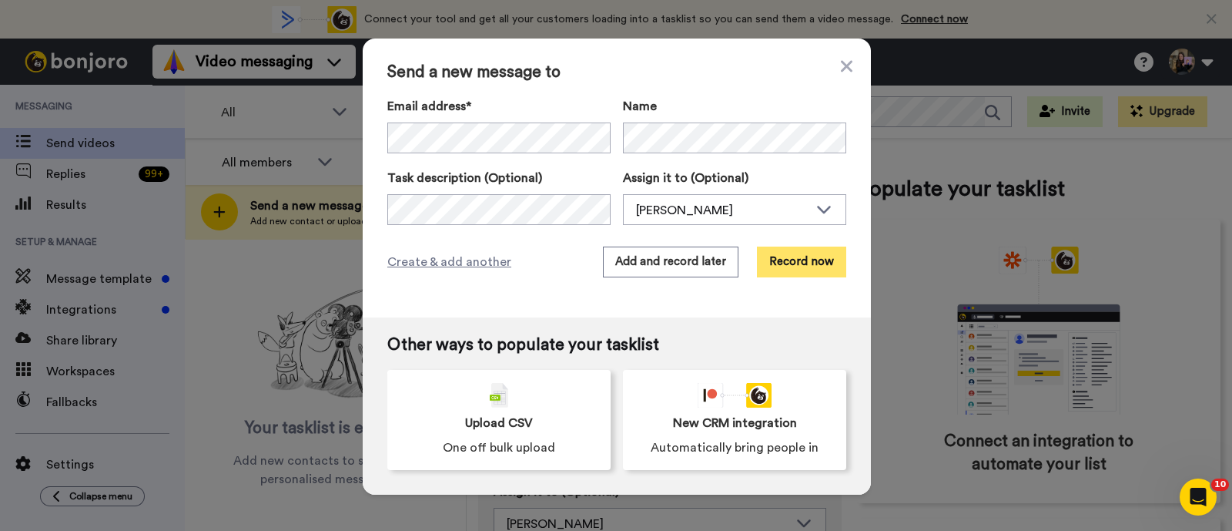
click at [797, 263] on button "Record now" at bounding box center [801, 261] width 89 height 31
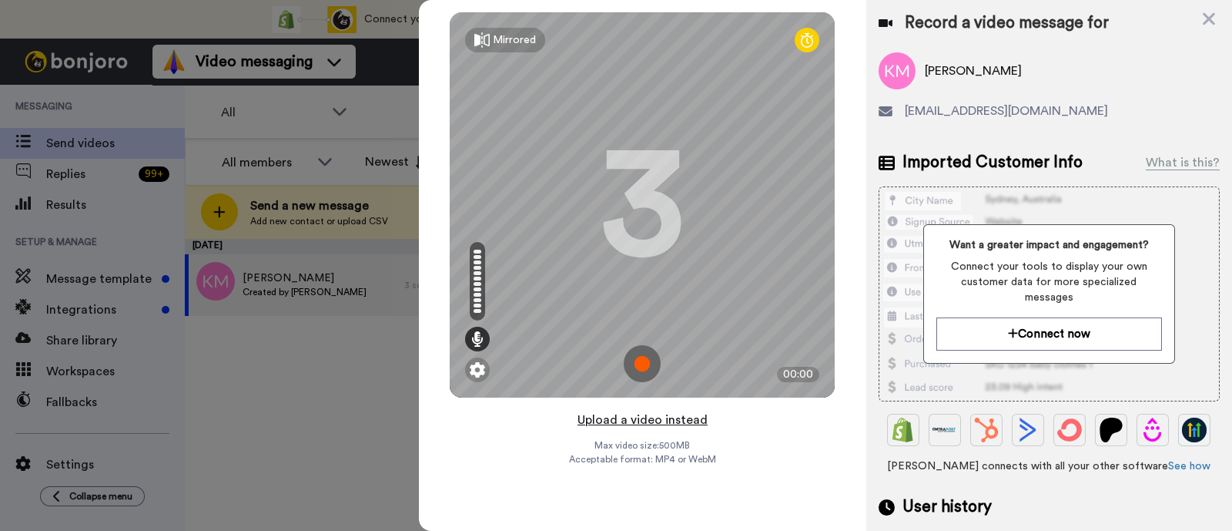
click at [689, 425] on button "Upload a video instead" at bounding box center [642, 420] width 139 height 20
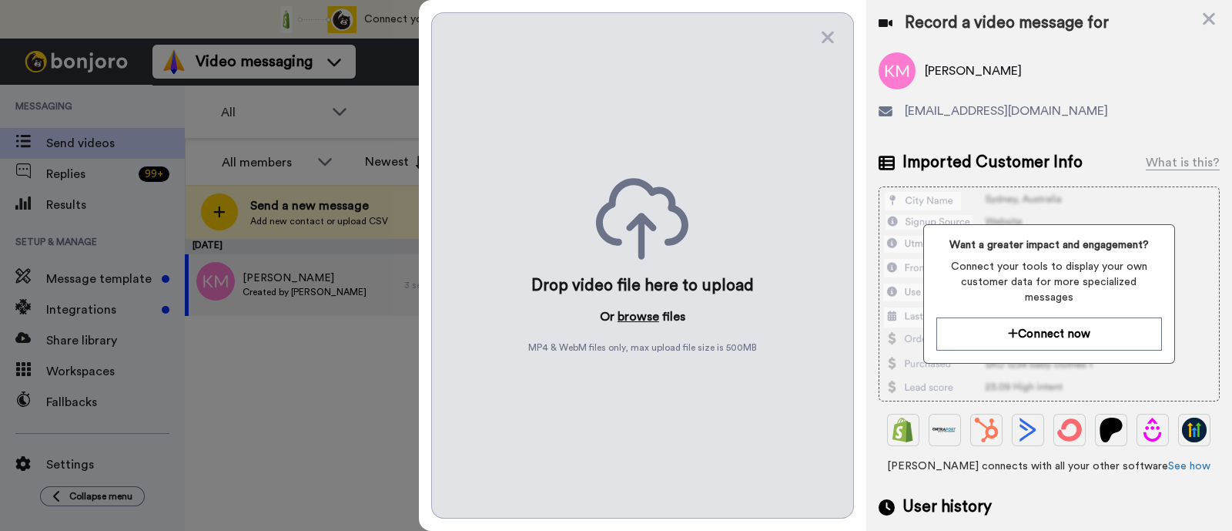
click at [632, 317] on button "browse" at bounding box center [639, 316] width 42 height 18
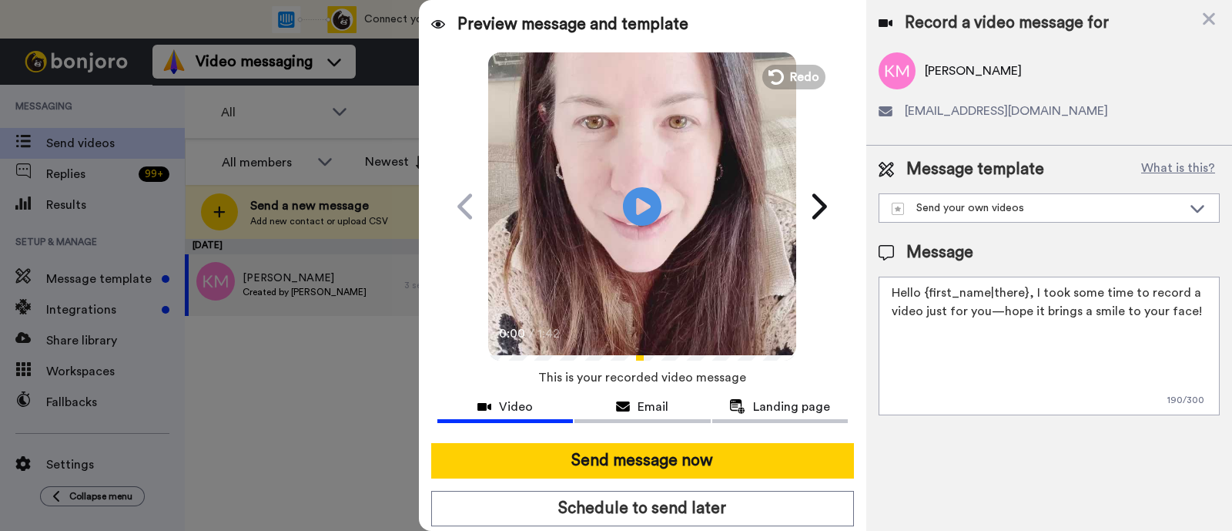
drag, startPoint x: 1199, startPoint y: 313, endPoint x: 1031, endPoint y: 271, distance: 173.7
click at [1031, 271] on div "Message Hello {first_name|there}, I took some time to record a video just for y…" at bounding box center [1049, 328] width 341 height 174
paste textarea "welcome to SLP Elevate! I created a video welcome for you! Feel free to click r…"
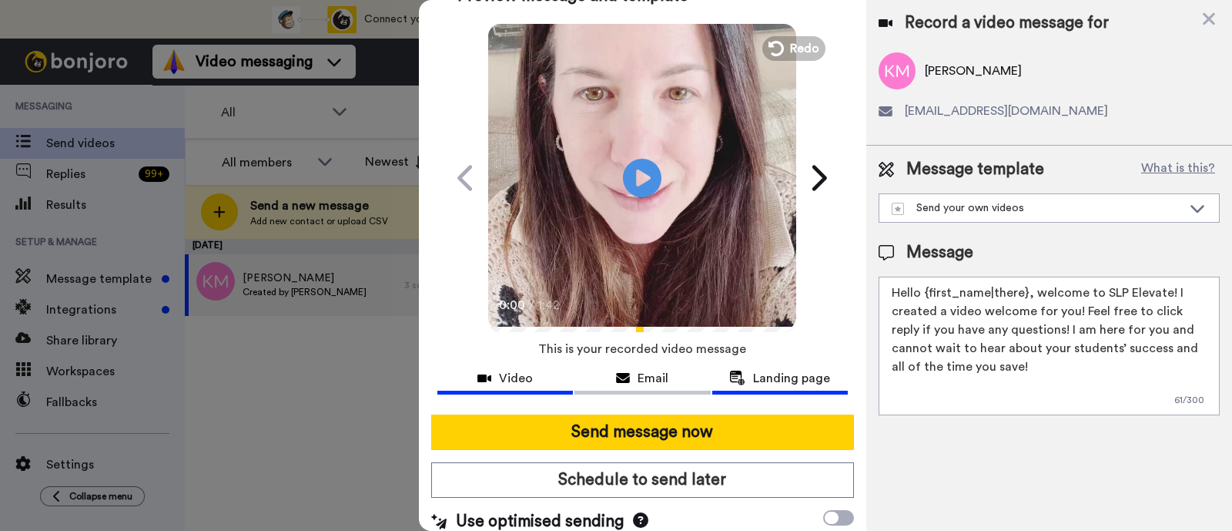
scroll to position [42, 0]
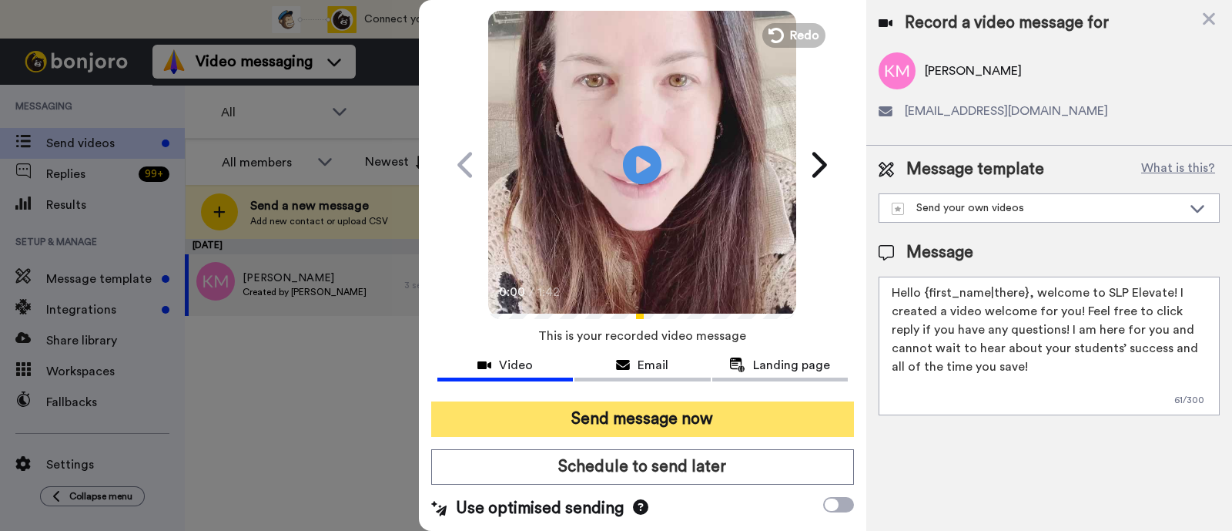
type textarea "Hello {first_name|there}, welcome to SLP Elevate! I created a video welcome for…"
click at [741, 419] on button "Send message now" at bounding box center [642, 418] width 423 height 35
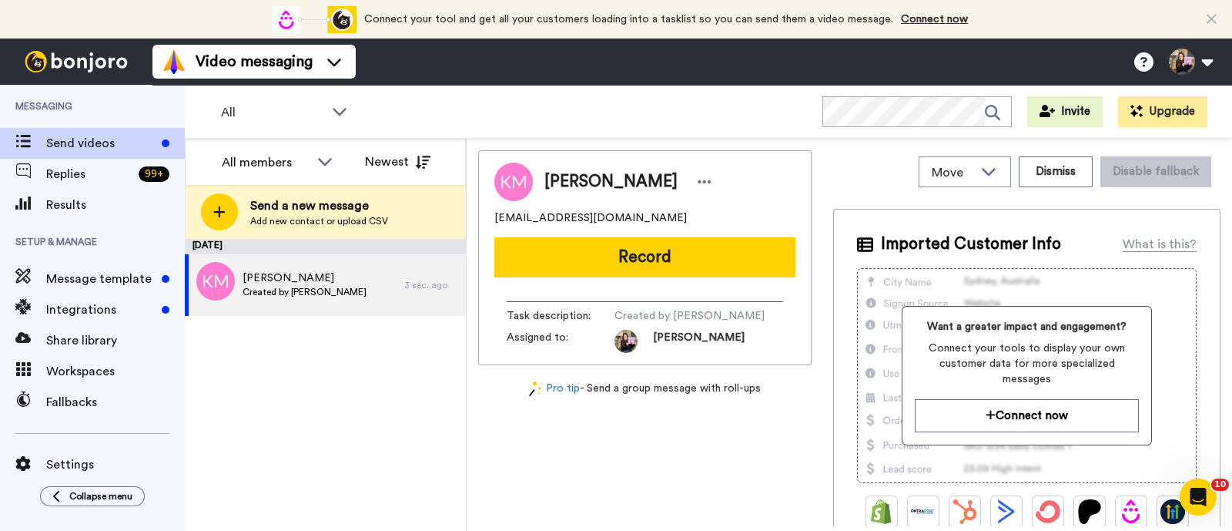
scroll to position [0, 0]
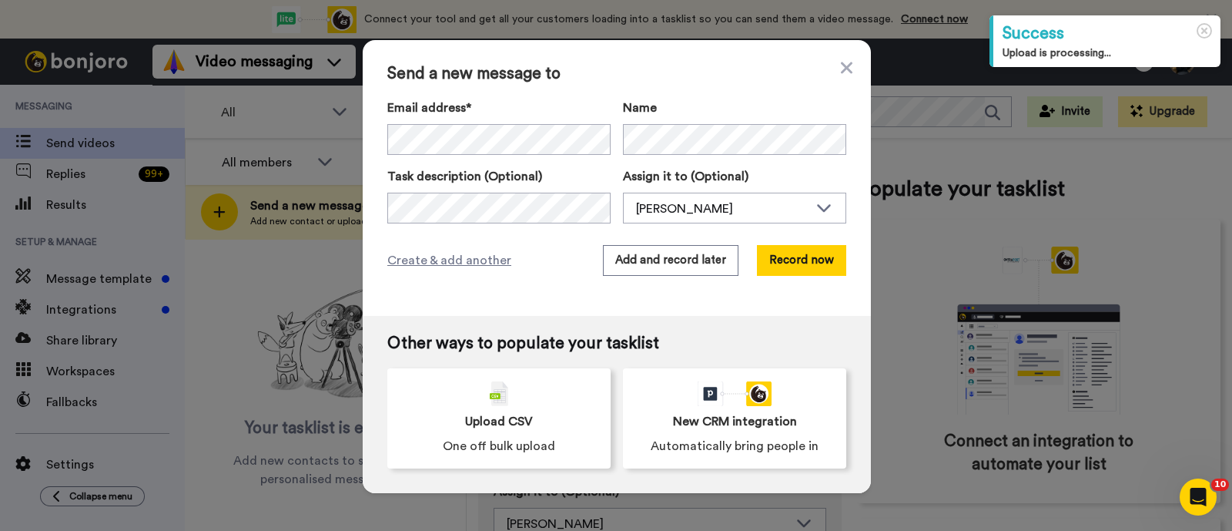
click at [672, 159] on div "Email address* No search result for ‘ [EMAIL_ADDRESS][DOMAIN_NAME] ’ Name Task …" at bounding box center [616, 161] width 459 height 125
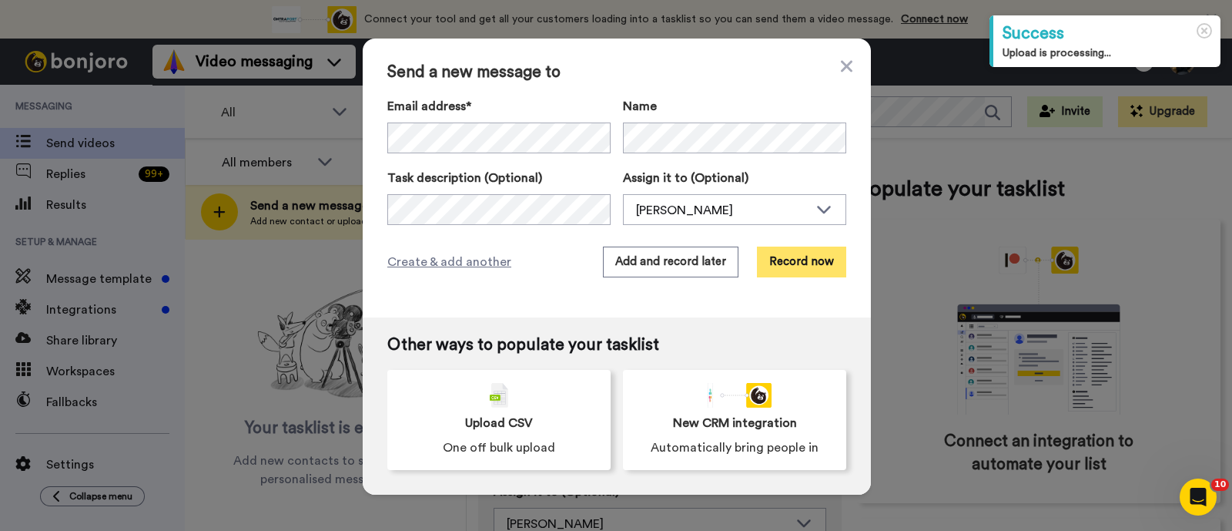
click at [802, 275] on button "Record now" at bounding box center [801, 261] width 89 height 31
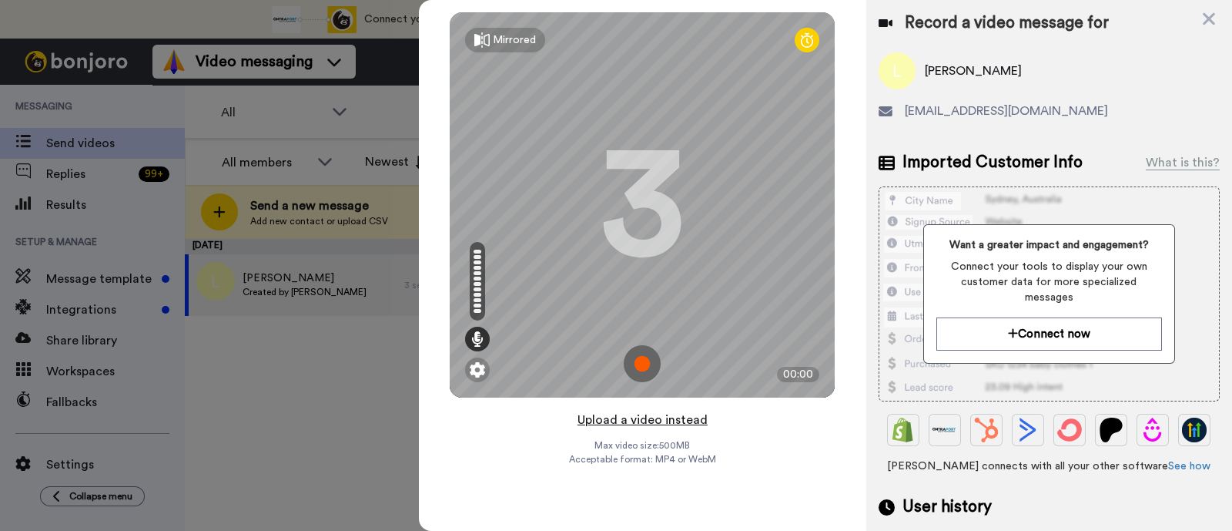
click at [680, 418] on button "Upload a video instead" at bounding box center [642, 420] width 139 height 20
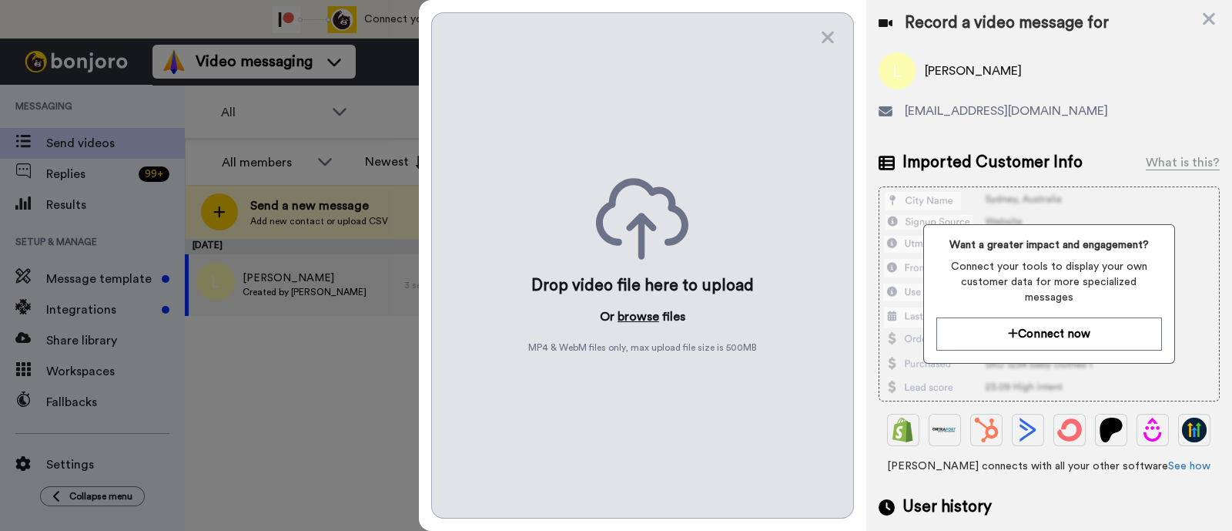
click at [655, 316] on button "browse" at bounding box center [639, 316] width 42 height 18
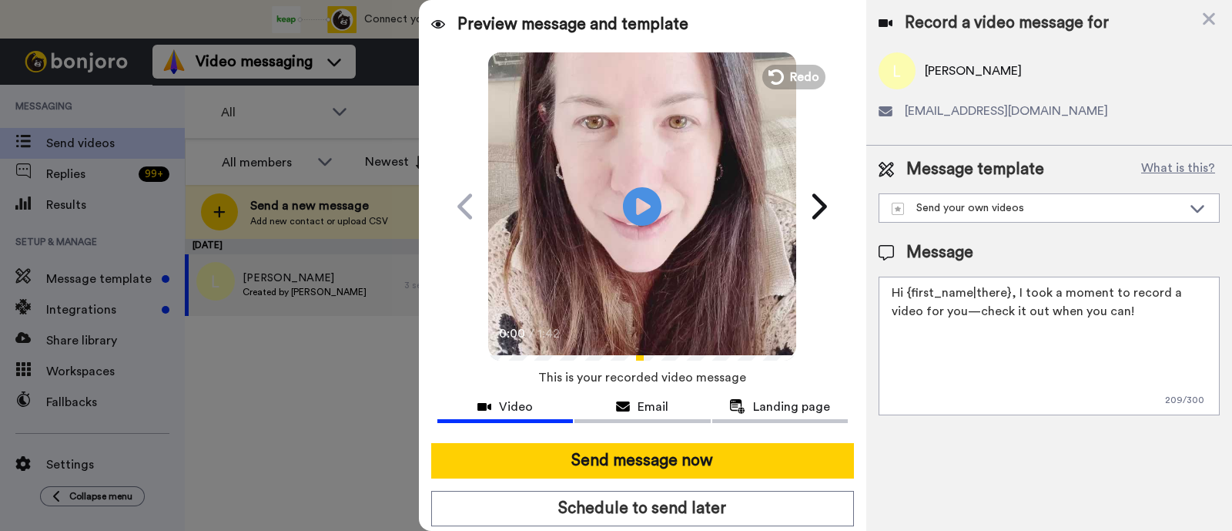
drag, startPoint x: 1111, startPoint y: 310, endPoint x: 1013, endPoint y: 272, distance: 105.6
click at [1013, 272] on div "Message Hi {first_name|there}, I took a moment to record a video for you—check …" at bounding box center [1049, 328] width 341 height 174
paste textarea "welcome to SLP Elevate! I created a video welcome for you! Feel free to click r…"
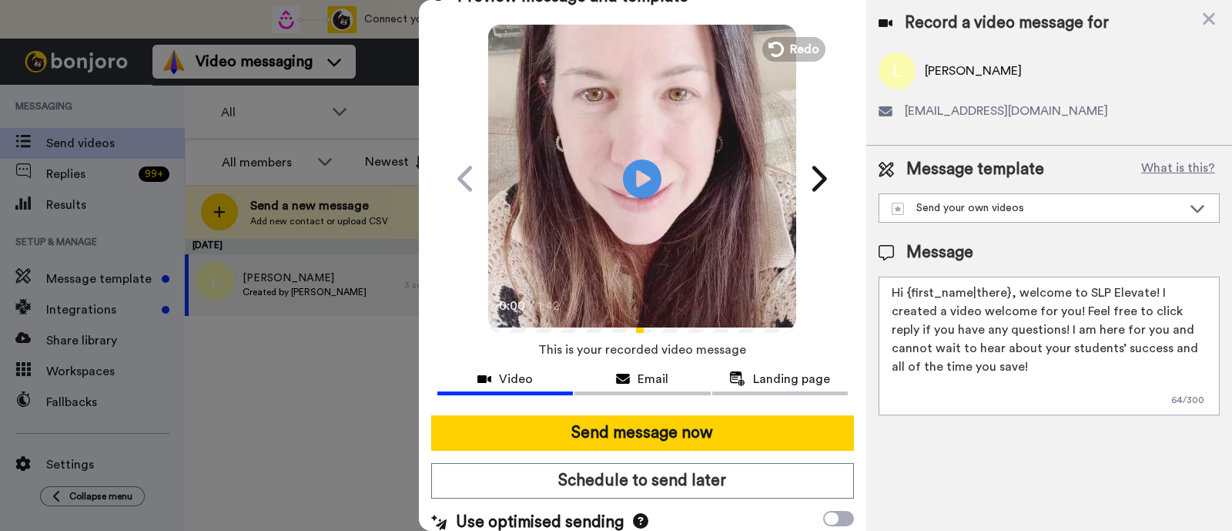
scroll to position [42, 0]
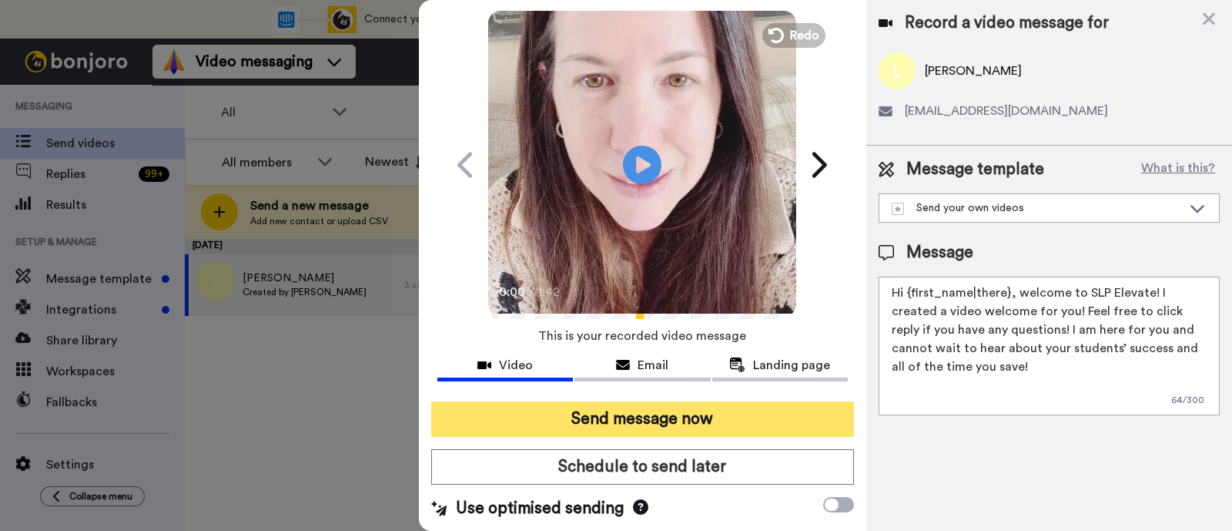
type textarea "Hi {first_name|there}, welcome to SLP Elevate! I created a video welcome for yo…"
click at [667, 411] on button "Send message now" at bounding box center [642, 418] width 423 height 35
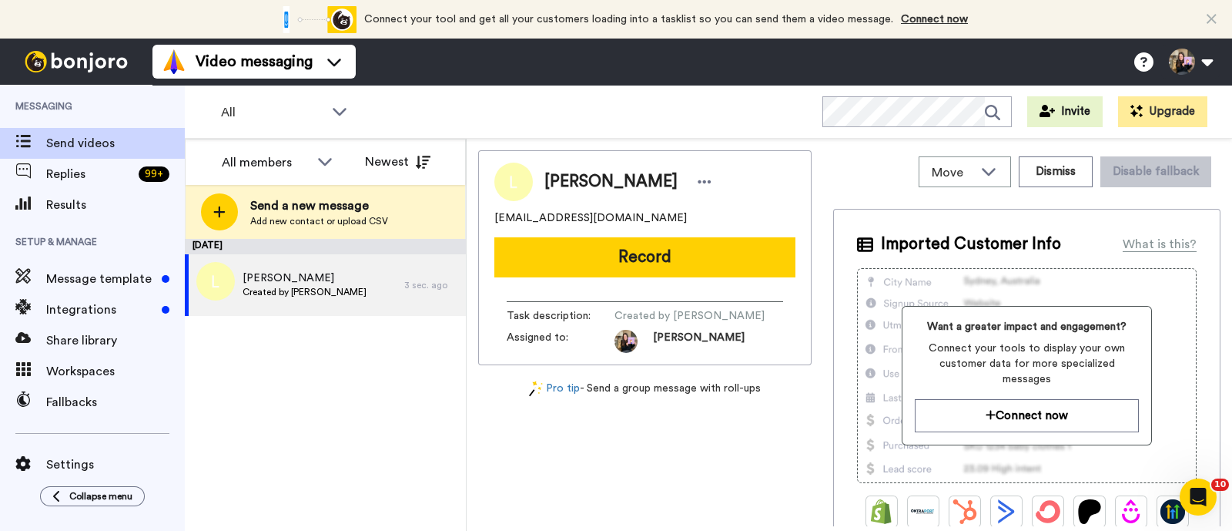
scroll to position [0, 0]
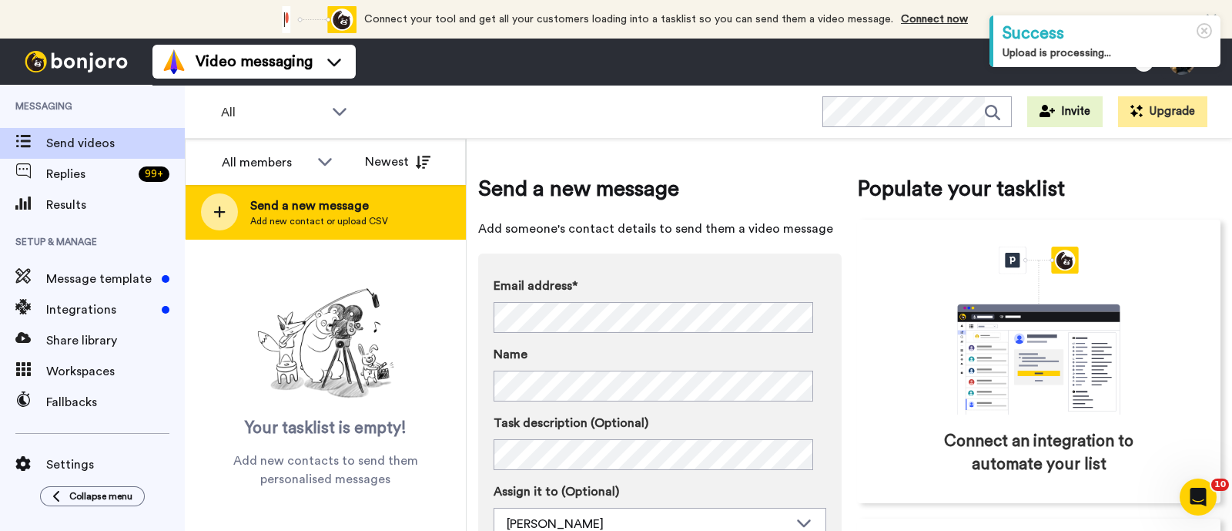
click at [354, 236] on div "Send a new message Add new contact or upload CSV" at bounding box center [326, 212] width 280 height 54
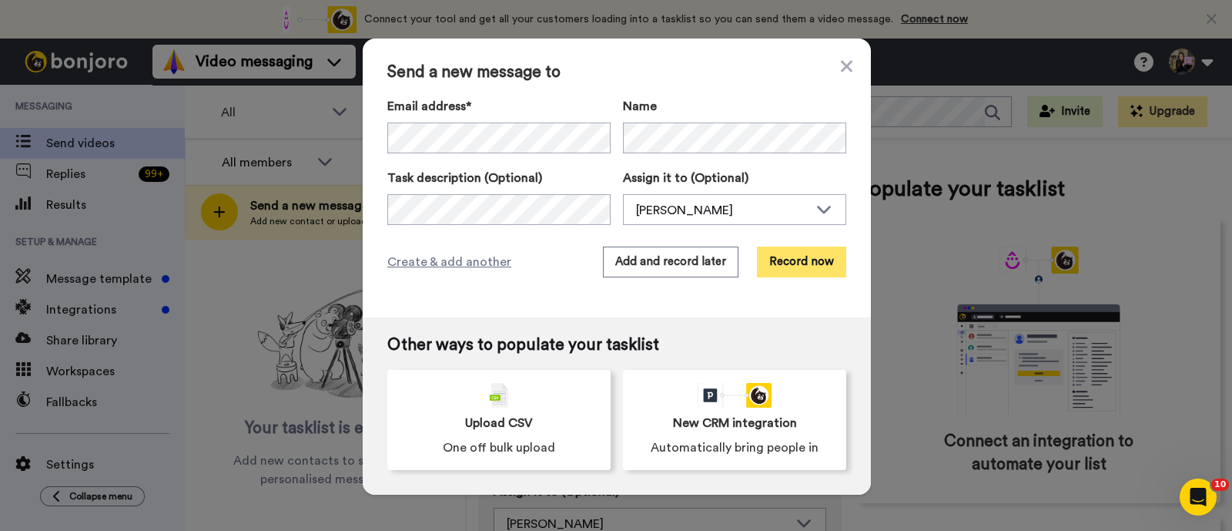
click at [806, 260] on button "Record now" at bounding box center [801, 261] width 89 height 31
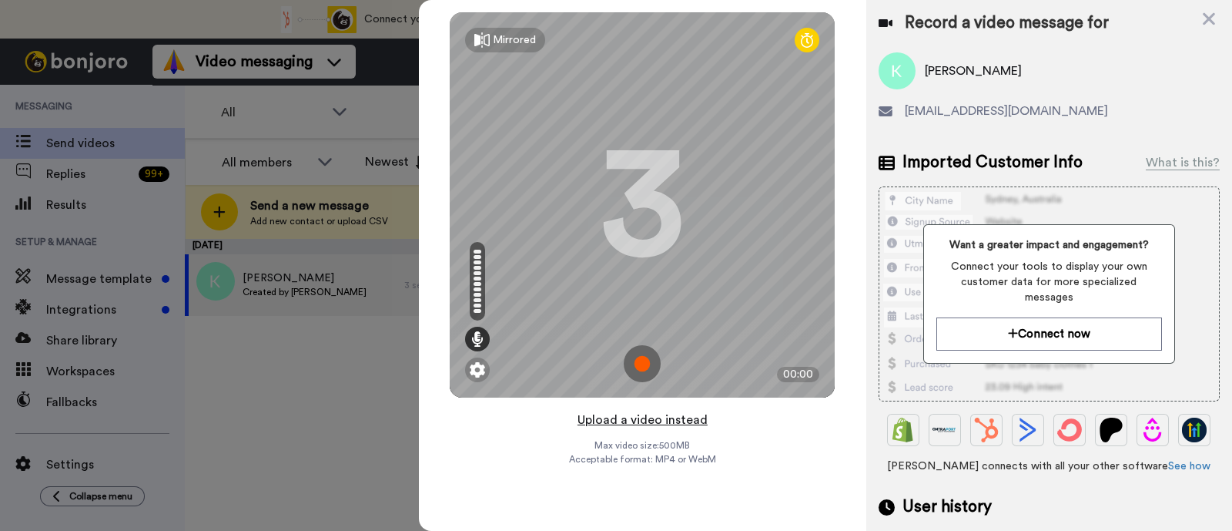
click at [692, 425] on button "Upload a video instead" at bounding box center [642, 420] width 139 height 20
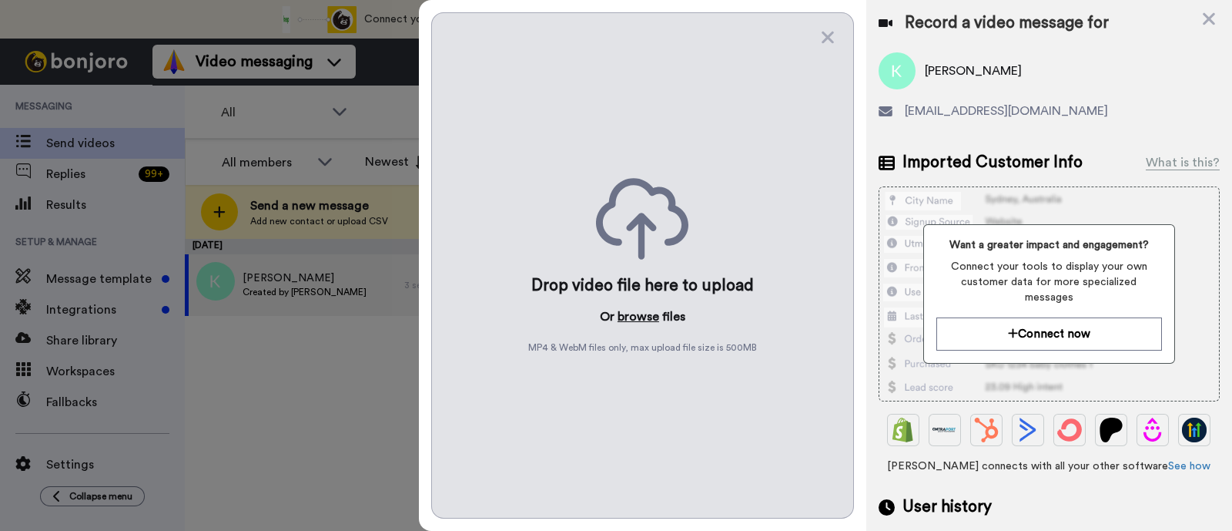
click at [643, 320] on button "browse" at bounding box center [639, 316] width 42 height 18
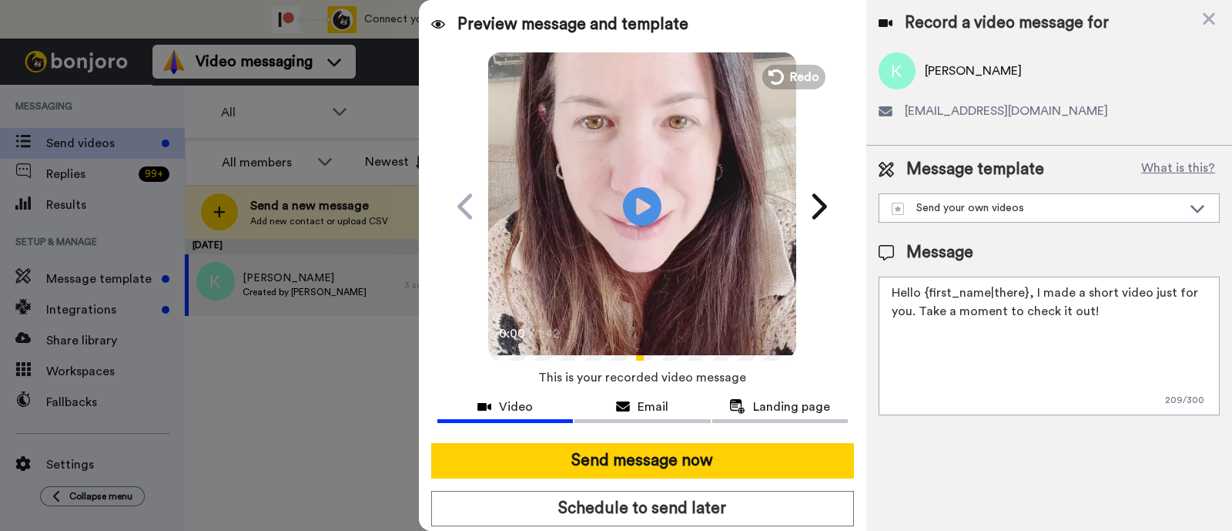
drag, startPoint x: 1107, startPoint y: 317, endPoint x: 1031, endPoint y: 300, distance: 78.1
click at [1031, 300] on textarea "Hello {first_name|there}, I made a short video just for you. Take a moment to c…" at bounding box center [1049, 346] width 341 height 139
paste textarea "welcome to SLP Elevate! I created a video welcome for you! Feel free to click r…"
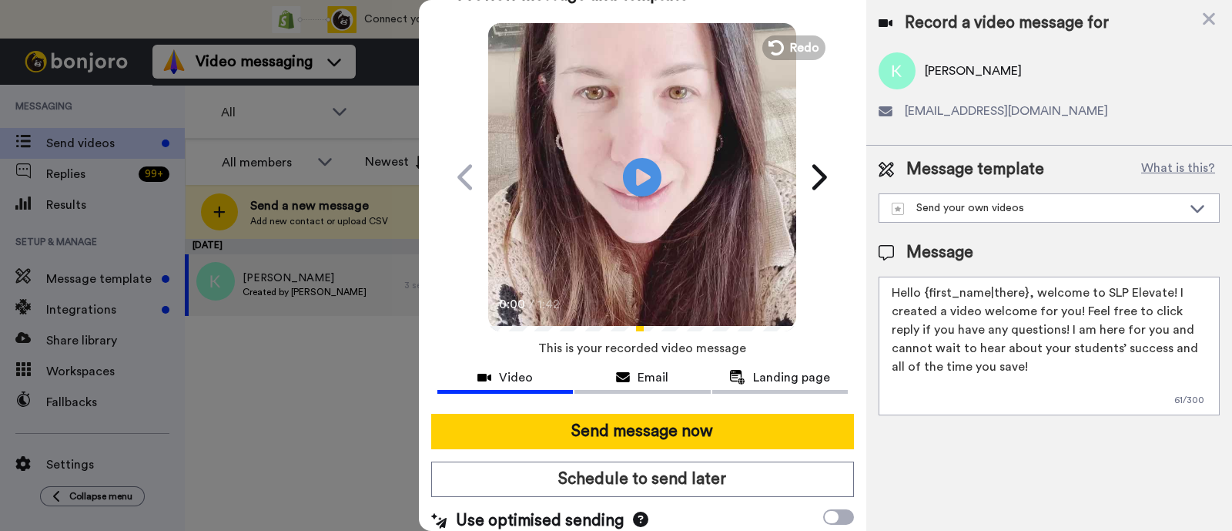
scroll to position [42, 0]
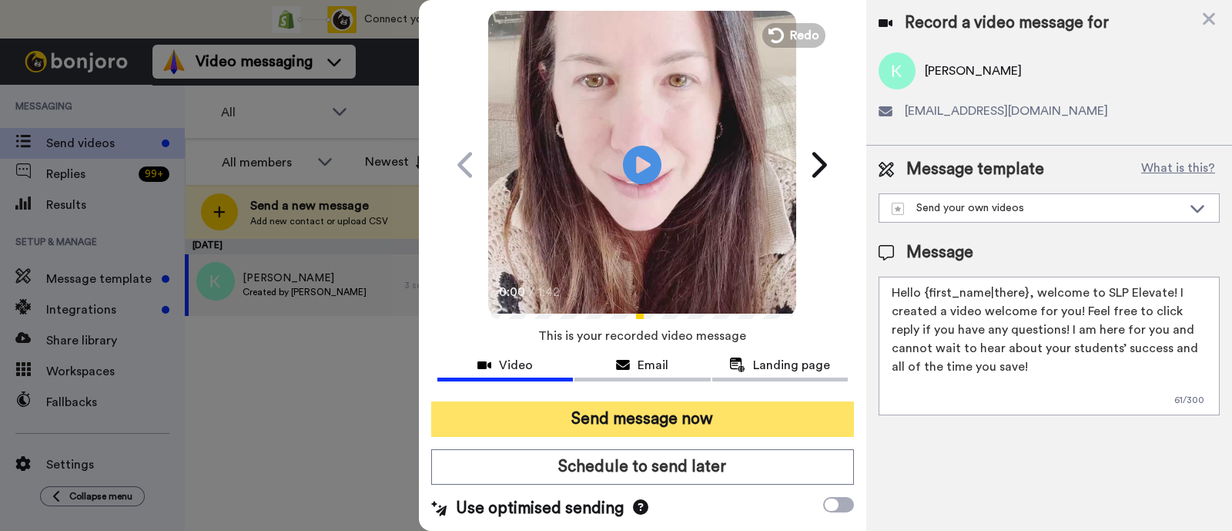
type textarea "Hello {first_name|there}, welcome to SLP Elevate! I created a video welcome for…"
click at [759, 422] on button "Send message now" at bounding box center [642, 418] width 423 height 35
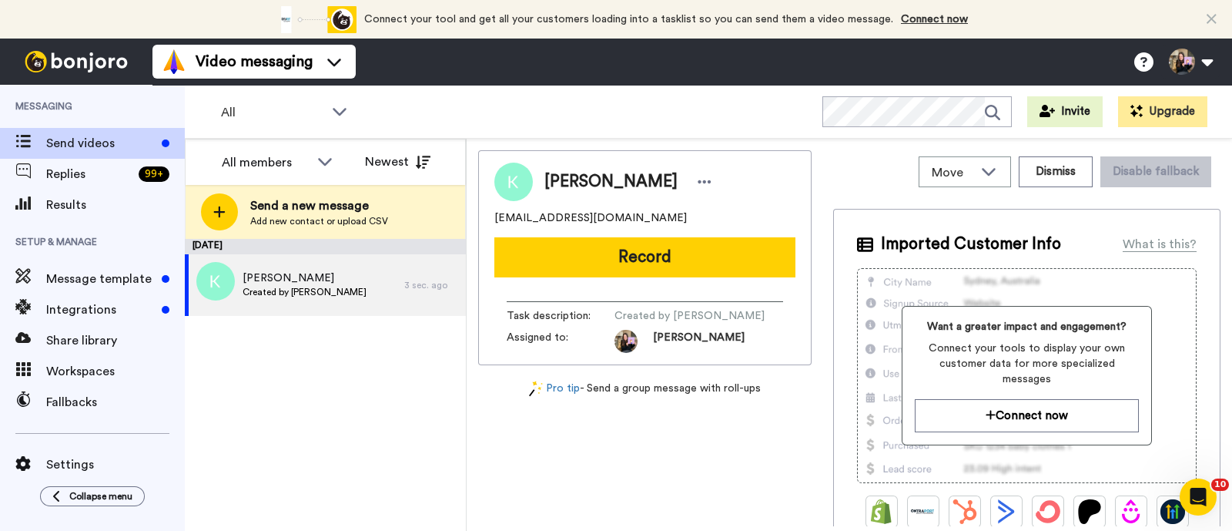
scroll to position [0, 0]
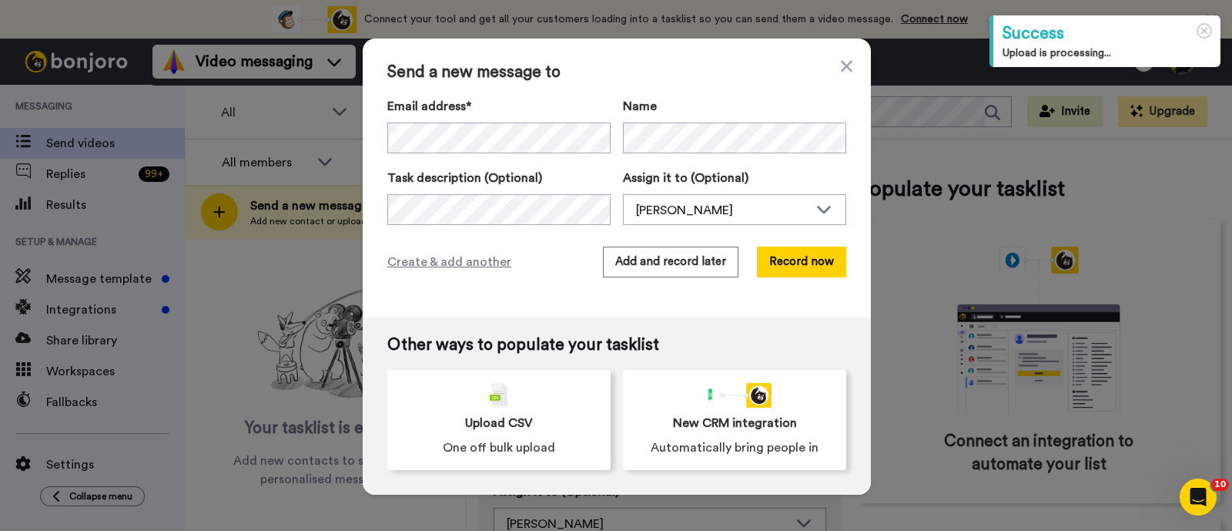
click at [788, 233] on div "Send a new message to Email address* No search result for ‘ deb@debevans.com ’ …" at bounding box center [617, 178] width 508 height 279
click at [791, 258] on button "Record now" at bounding box center [801, 261] width 89 height 31
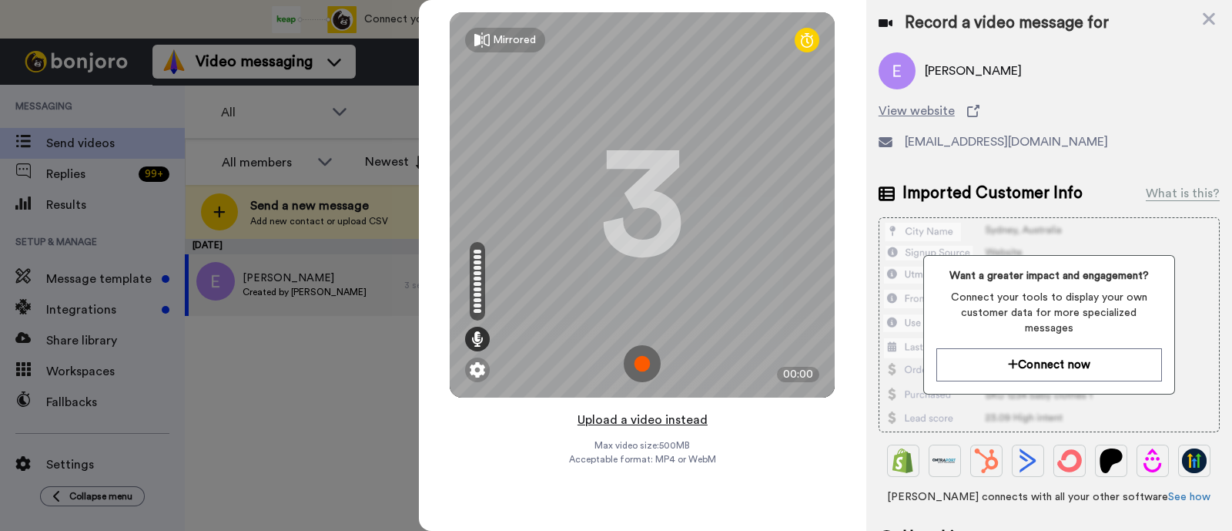
click at [703, 411] on button "Upload a video instead" at bounding box center [642, 420] width 139 height 20
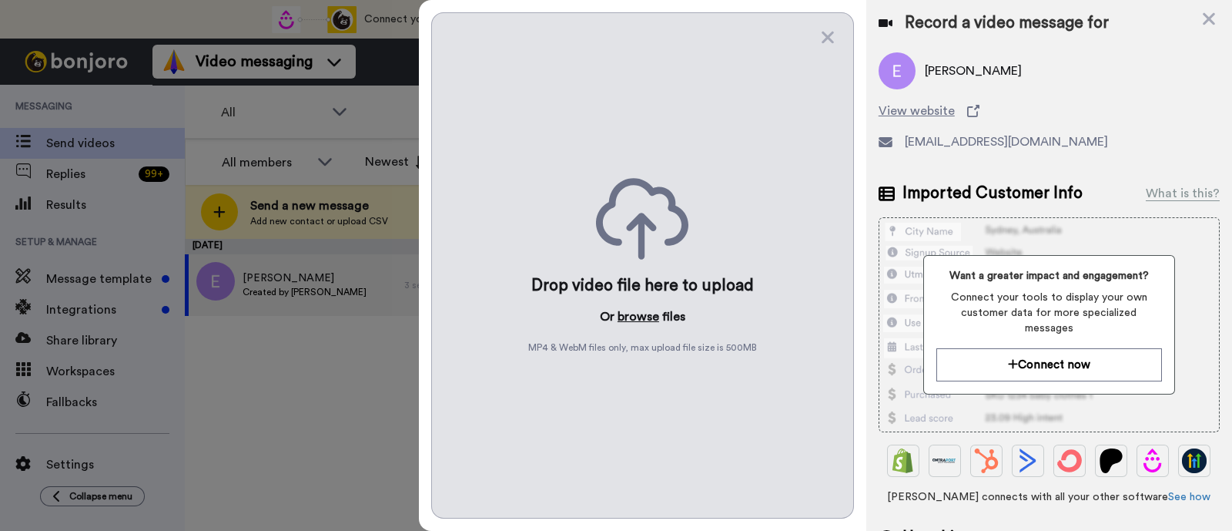
click at [634, 310] on button "browse" at bounding box center [639, 316] width 42 height 18
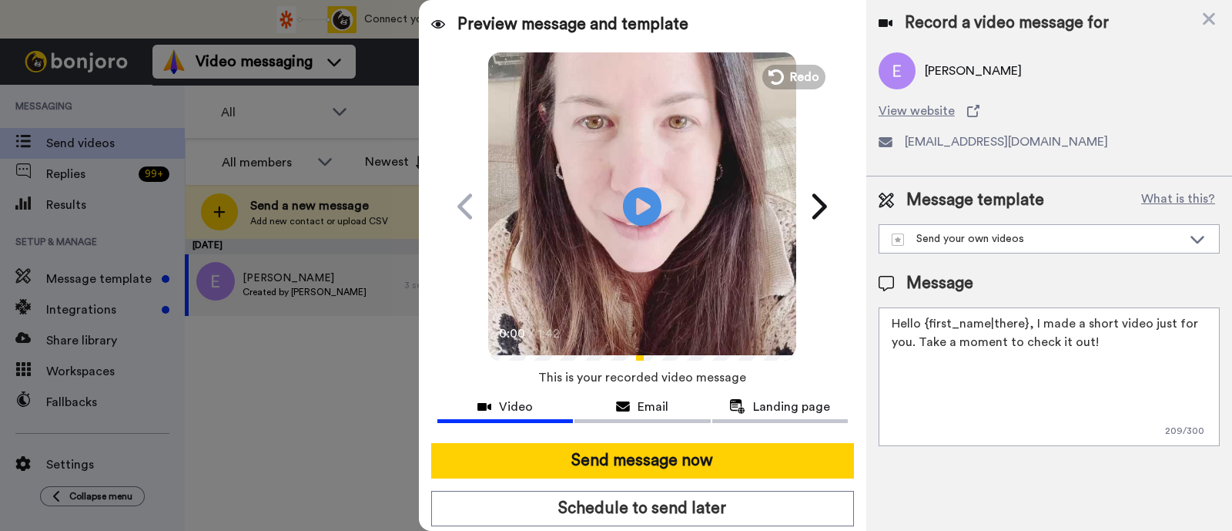
drag, startPoint x: 1089, startPoint y: 345, endPoint x: 1031, endPoint y: 321, distance: 63.2
click at [1031, 321] on textarea "Hello {first_name|there}, I made a short video just for you. Take a moment to c…" at bounding box center [1049, 376] width 341 height 139
paste textarea "welcome to SLP Elevate! I created a video welcome for you! Feel free to click r…"
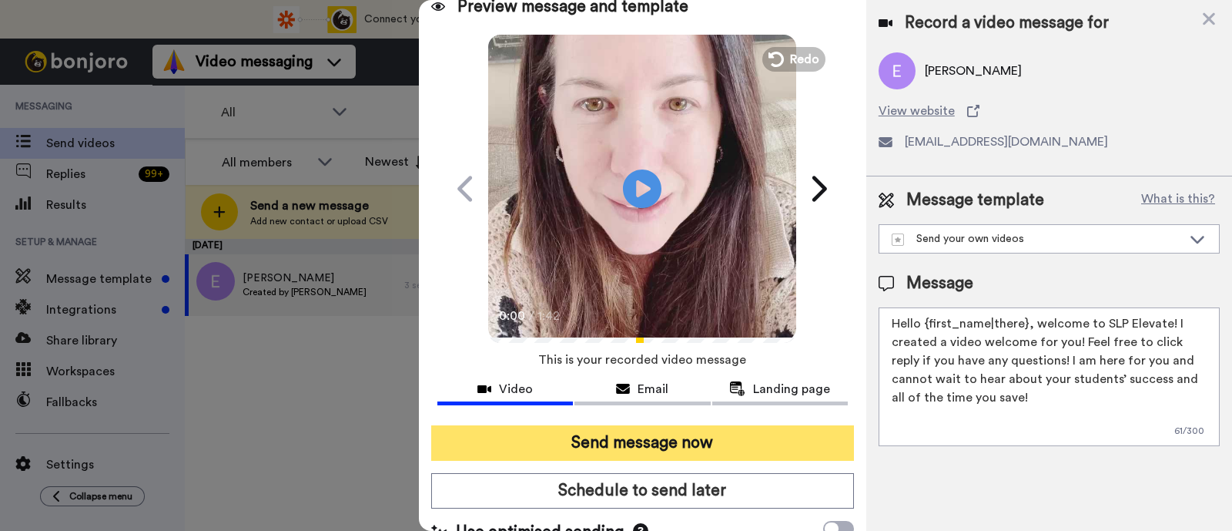
scroll to position [42, 0]
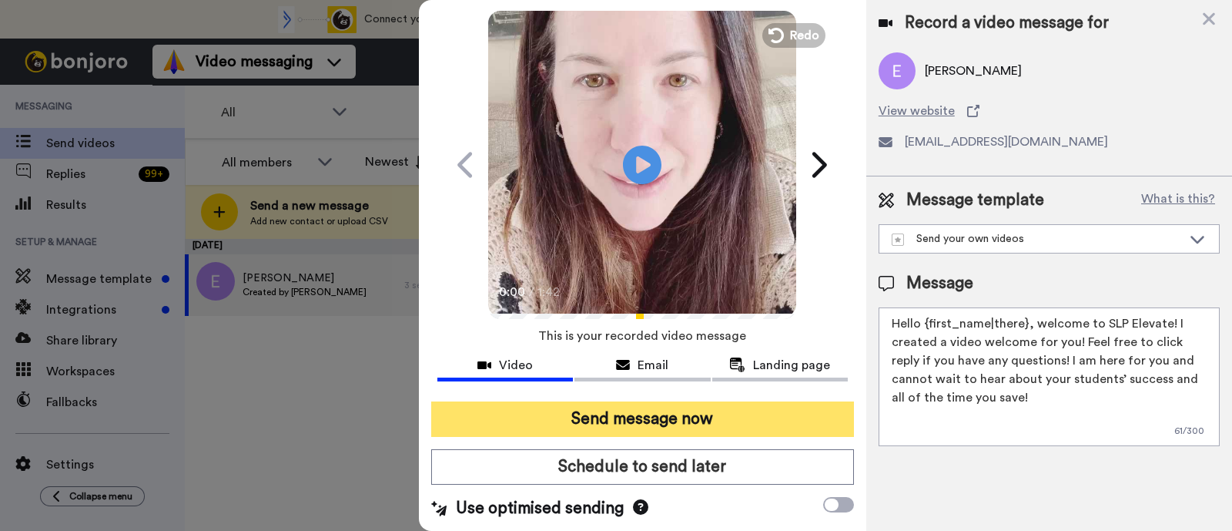
type textarea "Hello {first_name|there}, welcome to SLP Elevate! I created a video welcome for…"
click at [776, 421] on button "Send message now" at bounding box center [642, 418] width 423 height 35
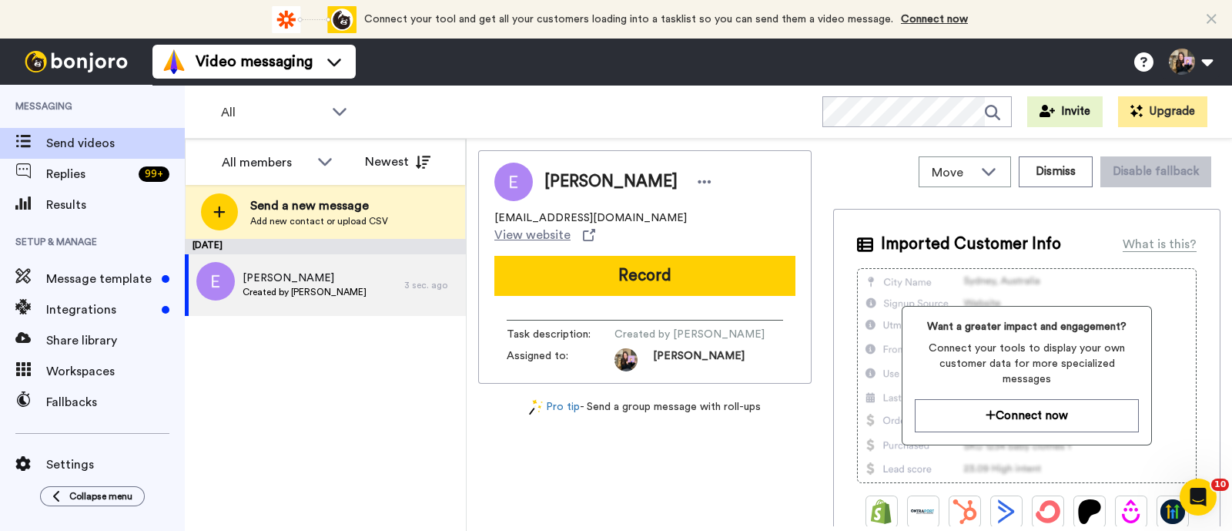
scroll to position [0, 0]
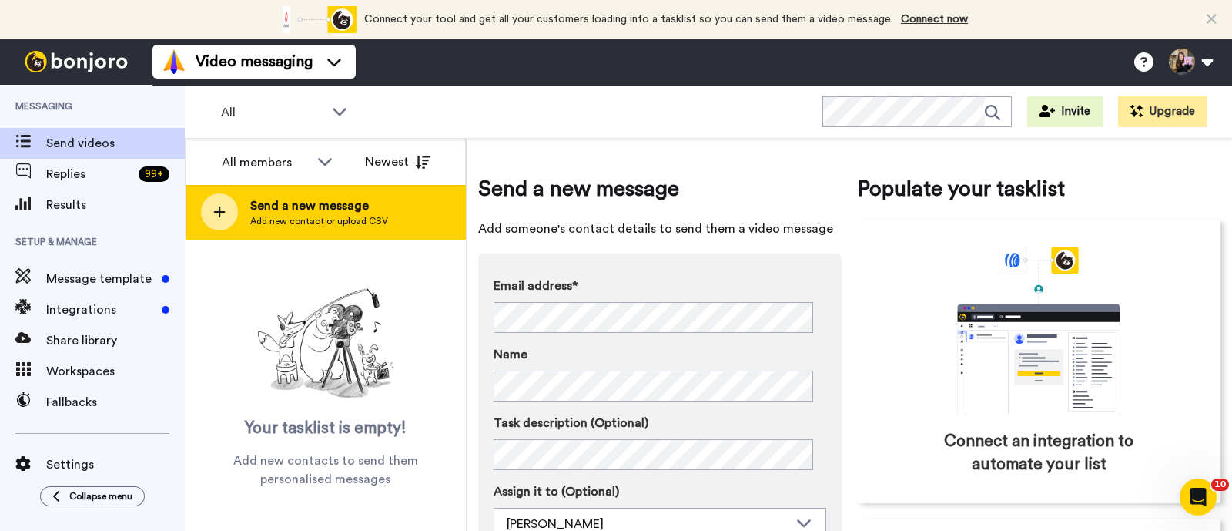
click at [396, 228] on div "Send a new message Add new contact or upload CSV" at bounding box center [326, 212] width 280 height 54
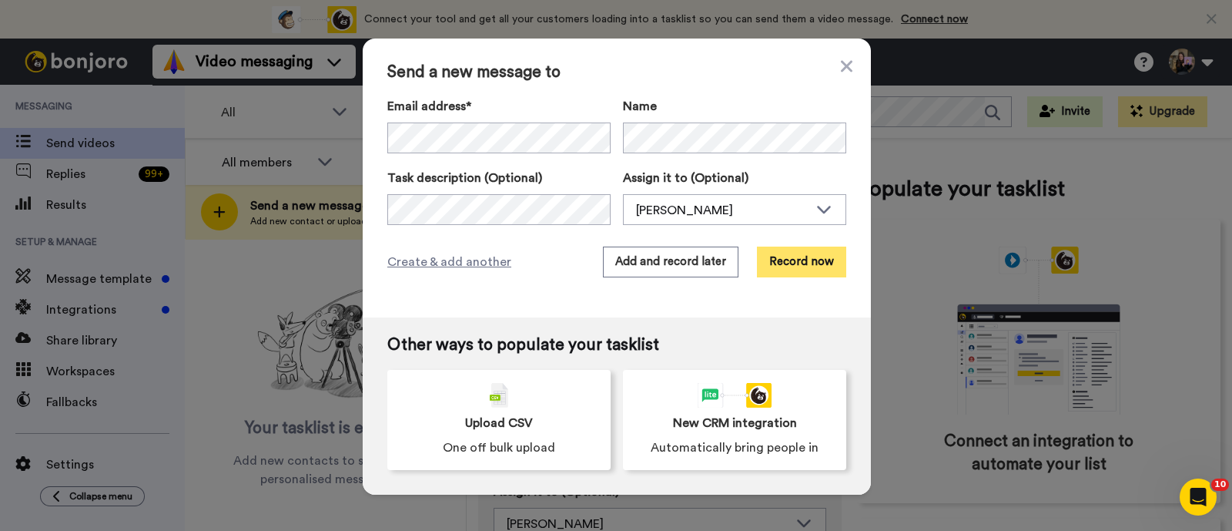
click at [809, 250] on button "Record now" at bounding box center [801, 261] width 89 height 31
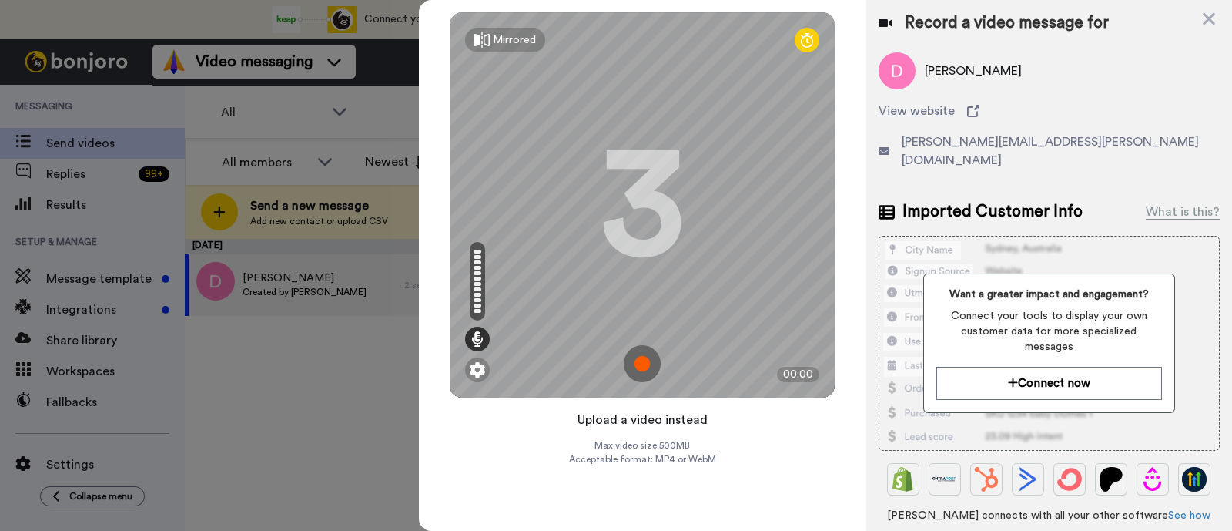
click at [685, 427] on button "Upload a video instead" at bounding box center [642, 420] width 139 height 20
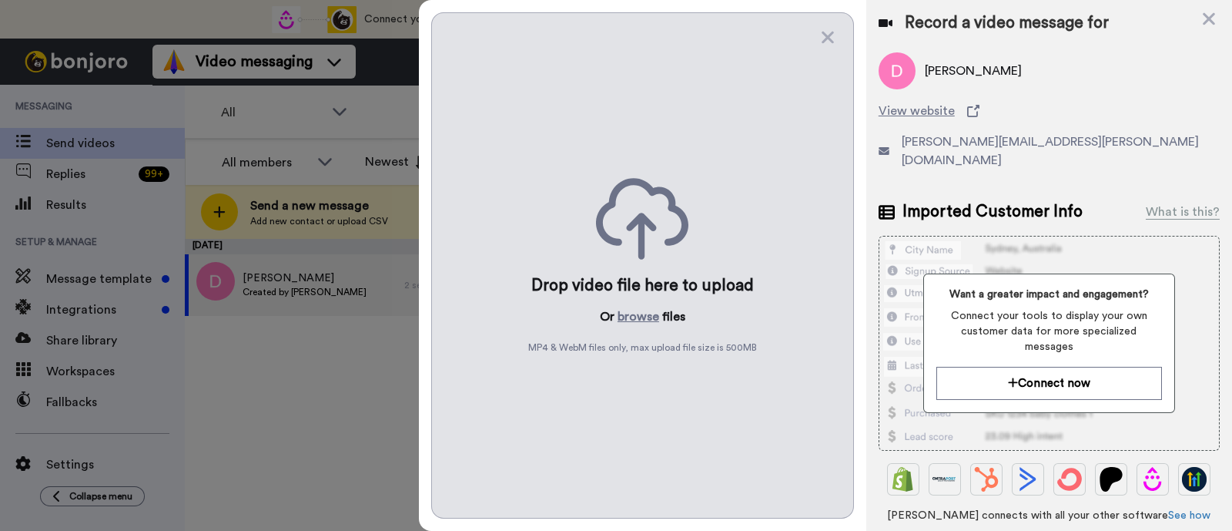
click at [639, 327] on div "Drop video file here to upload Or browse files MP4 & WebM files only, max uploa…" at bounding box center [642, 265] width 423 height 506
click at [639, 324] on button "browse" at bounding box center [639, 316] width 42 height 18
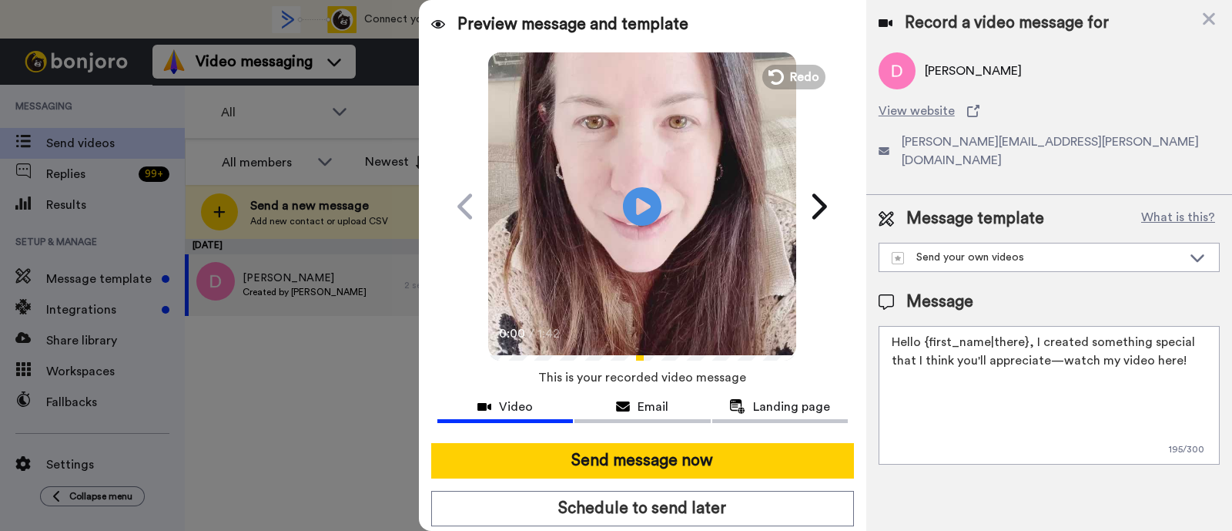
drag, startPoint x: 1190, startPoint y: 350, endPoint x: 1031, endPoint y: 306, distance: 164.8
click at [1031, 306] on div "Message Hello {first_name|there}, I created something special that I think you'…" at bounding box center [1049, 377] width 341 height 174
paste textarea "welcome to SLP Elevate! I created a video welcome for you! Feel free to click r…"
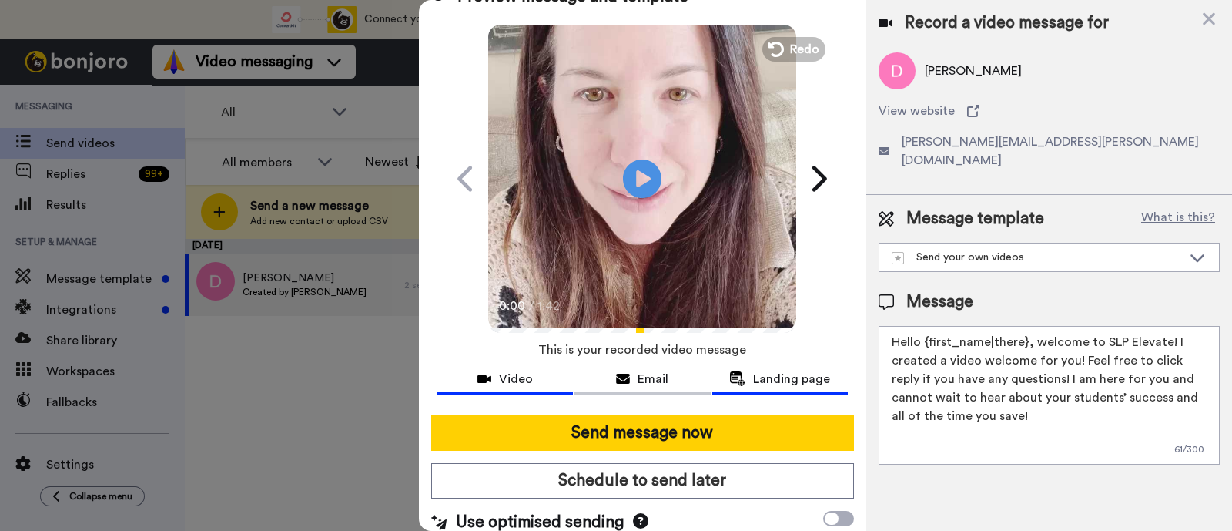
scroll to position [42, 0]
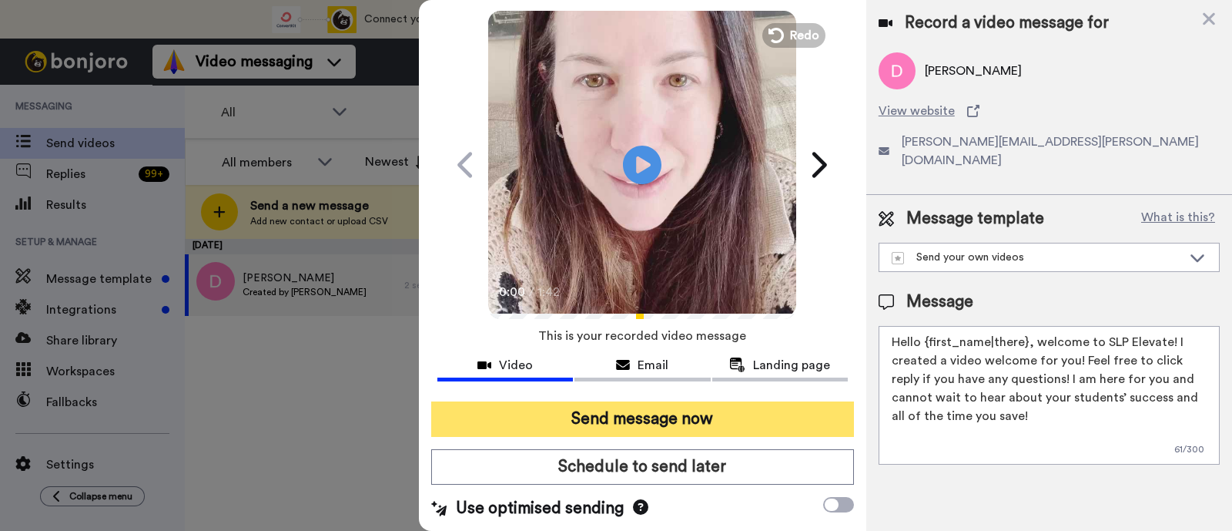
type textarea "Hello {first_name|there}, welcome to SLP Elevate! I created a video welcome for…"
click at [712, 414] on button "Send message now" at bounding box center [642, 418] width 423 height 35
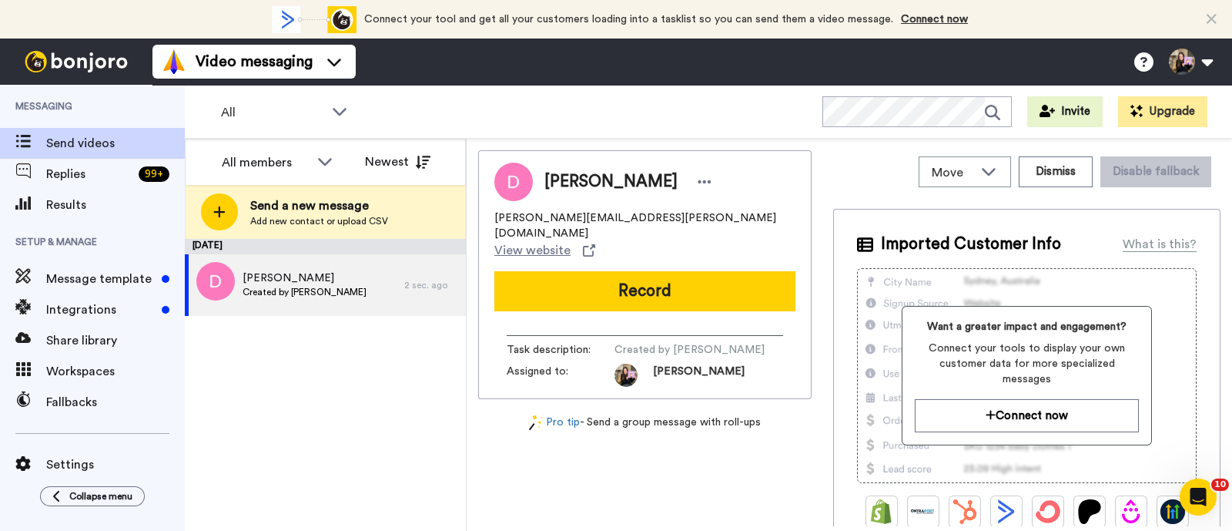
scroll to position [0, 0]
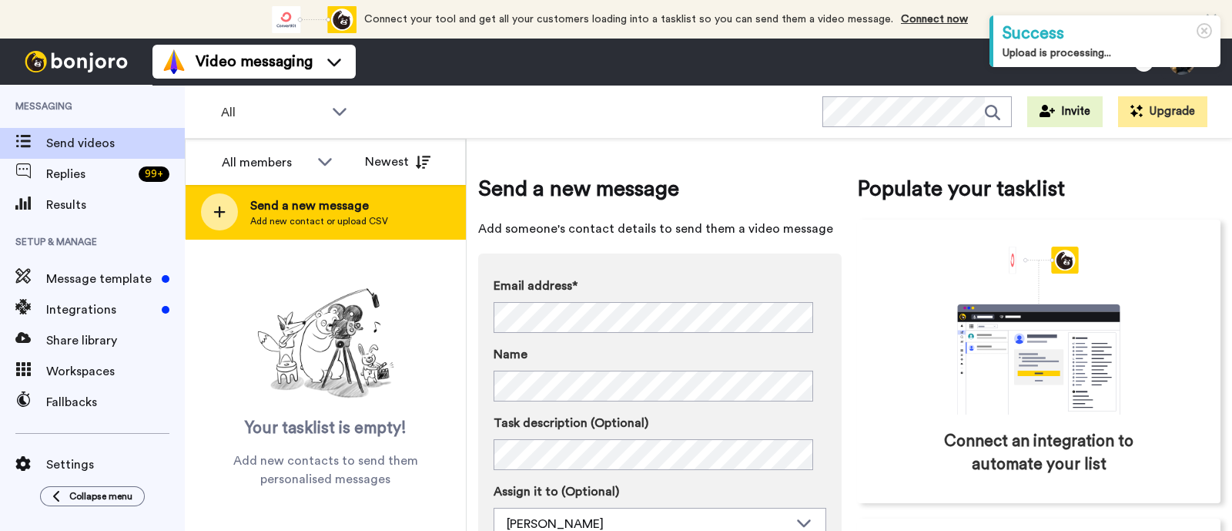
click at [388, 209] on div "Send a new message Add new contact or upload CSV" at bounding box center [326, 212] width 280 height 54
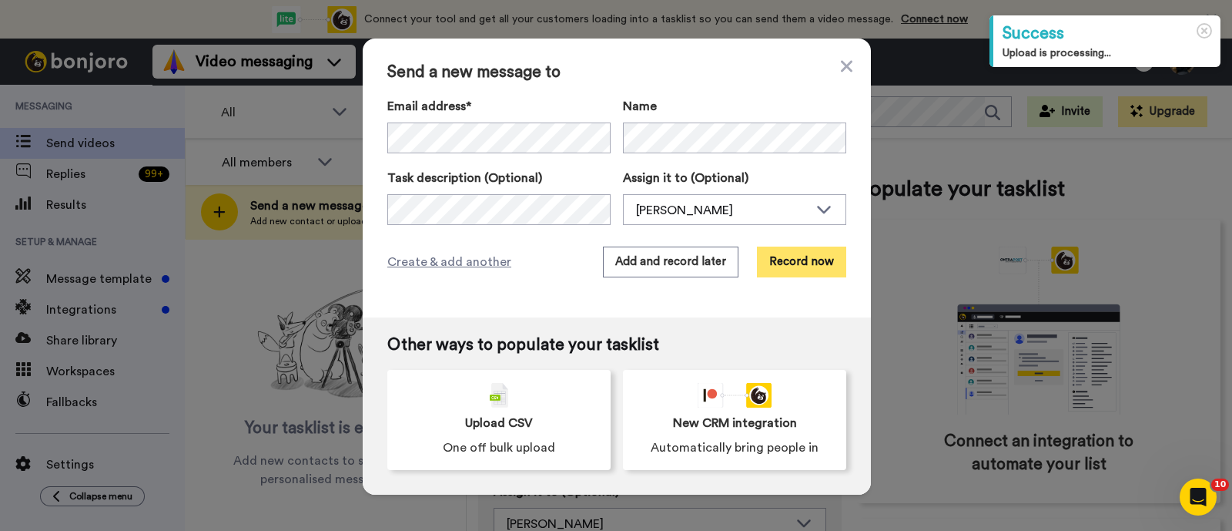
click at [800, 266] on button "Record now" at bounding box center [801, 261] width 89 height 31
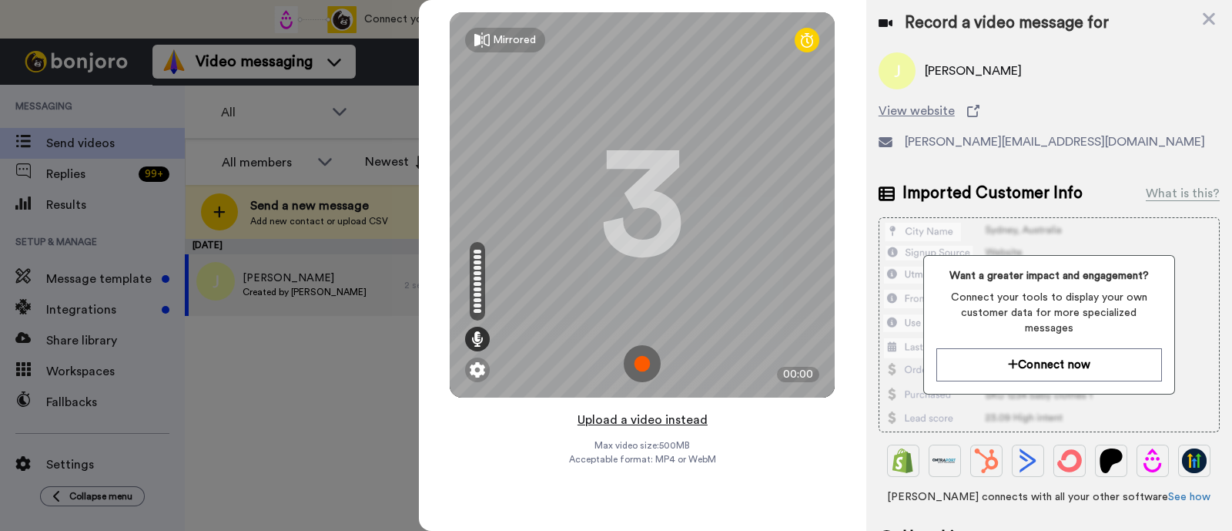
click at [642, 417] on button "Upload a video instead" at bounding box center [642, 420] width 139 height 20
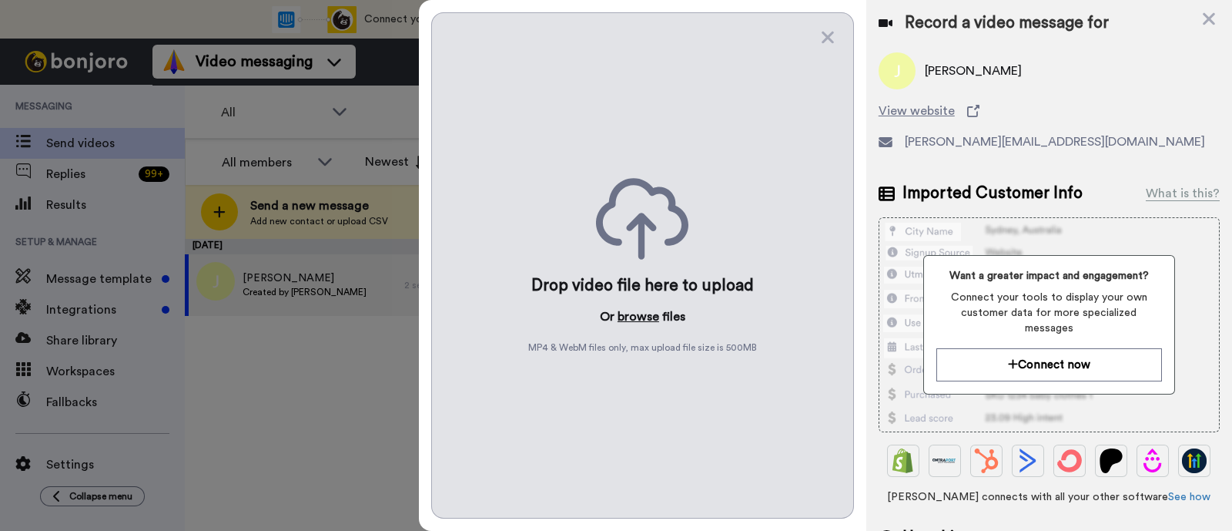
click at [635, 312] on button "browse" at bounding box center [639, 316] width 42 height 18
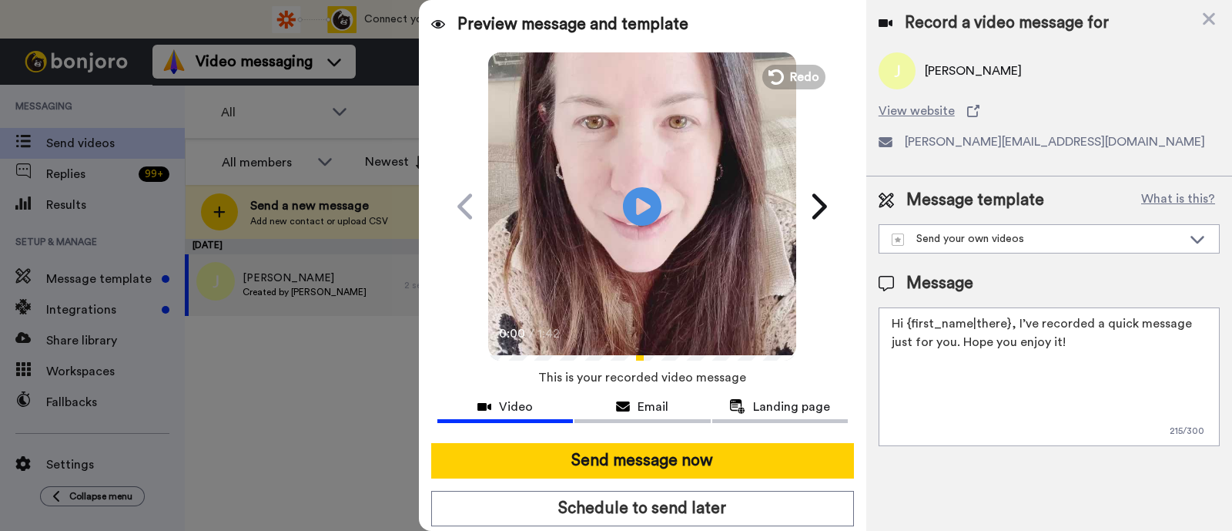
drag, startPoint x: 1022, startPoint y: 338, endPoint x: 1014, endPoint y: 320, distance: 19.3
click at [1014, 320] on textarea "Hi {first_name|there}, I’ve recorded a quick message just for you. Hope you enj…" at bounding box center [1049, 376] width 341 height 139
paste textarea "welcome to SLP Elevate! I created a video welcome for you! Feel free to click r…"
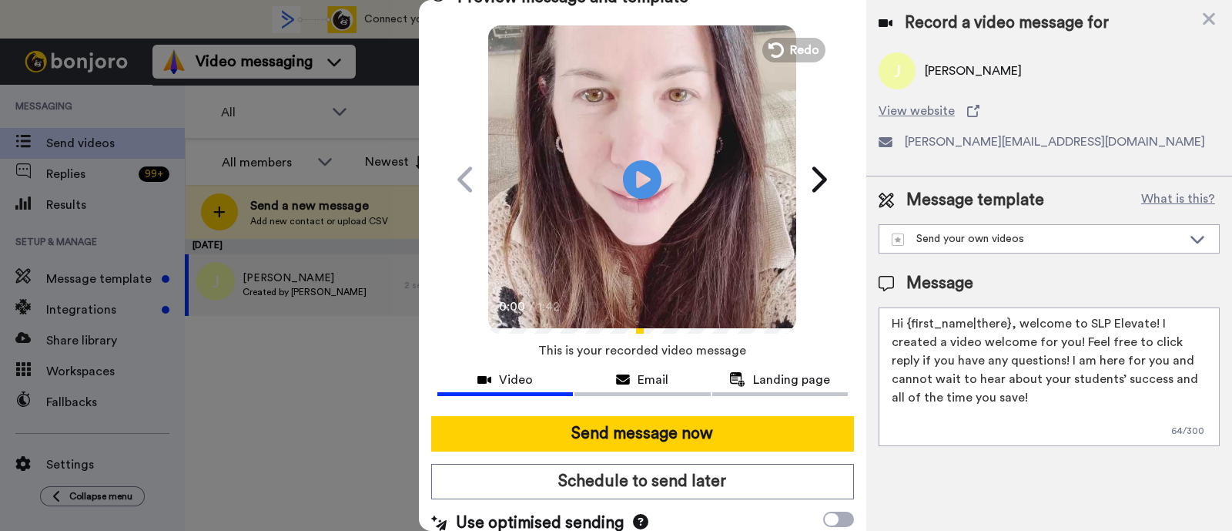
scroll to position [42, 0]
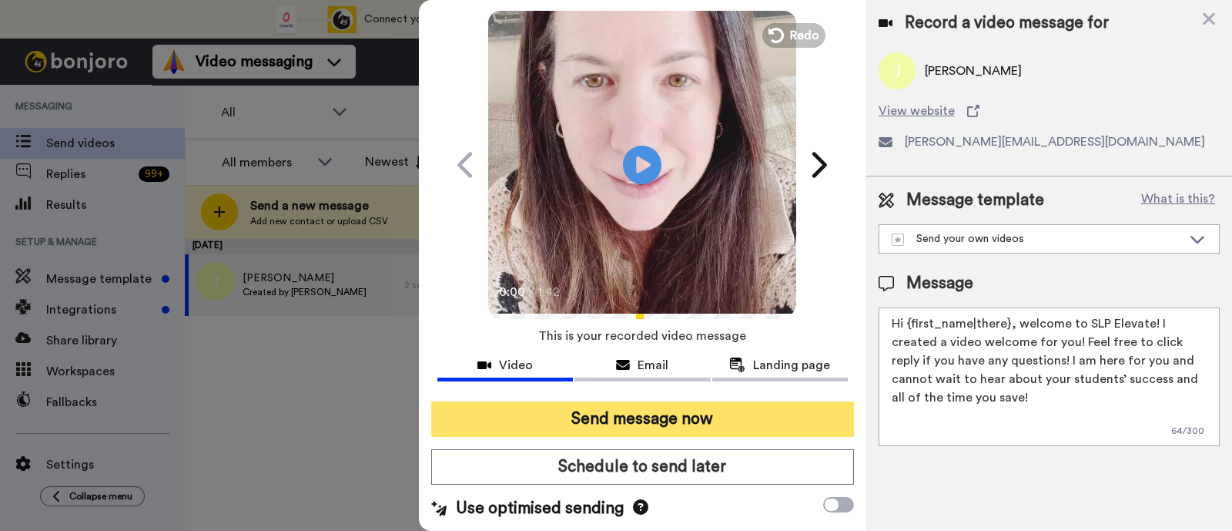
type textarea "Hi {first_name|there}, welcome to SLP Elevate! I created a video welcome for yo…"
click at [709, 410] on button "Send message now" at bounding box center [642, 418] width 423 height 35
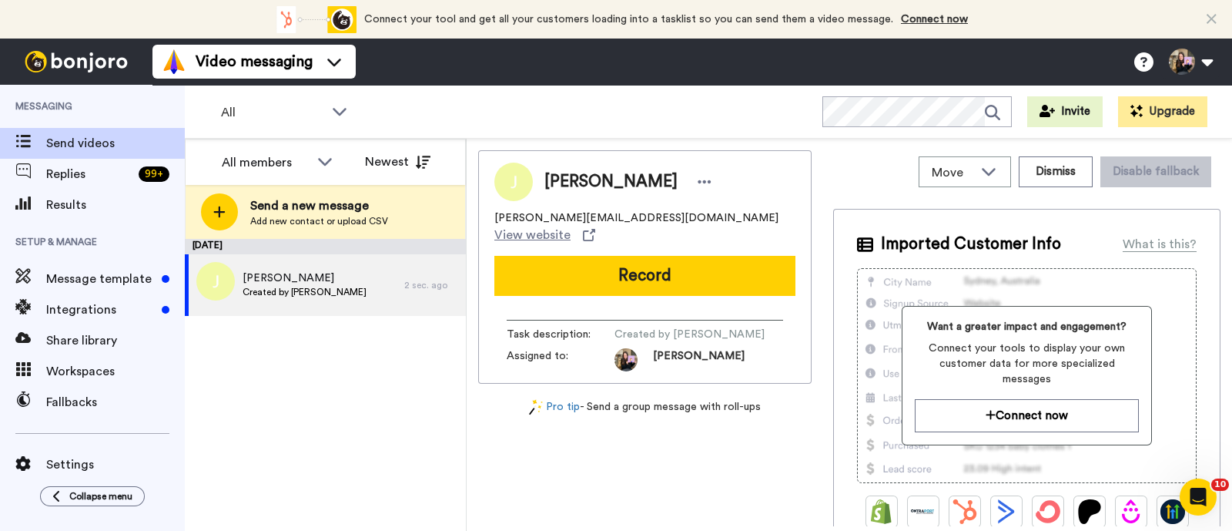
scroll to position [0, 0]
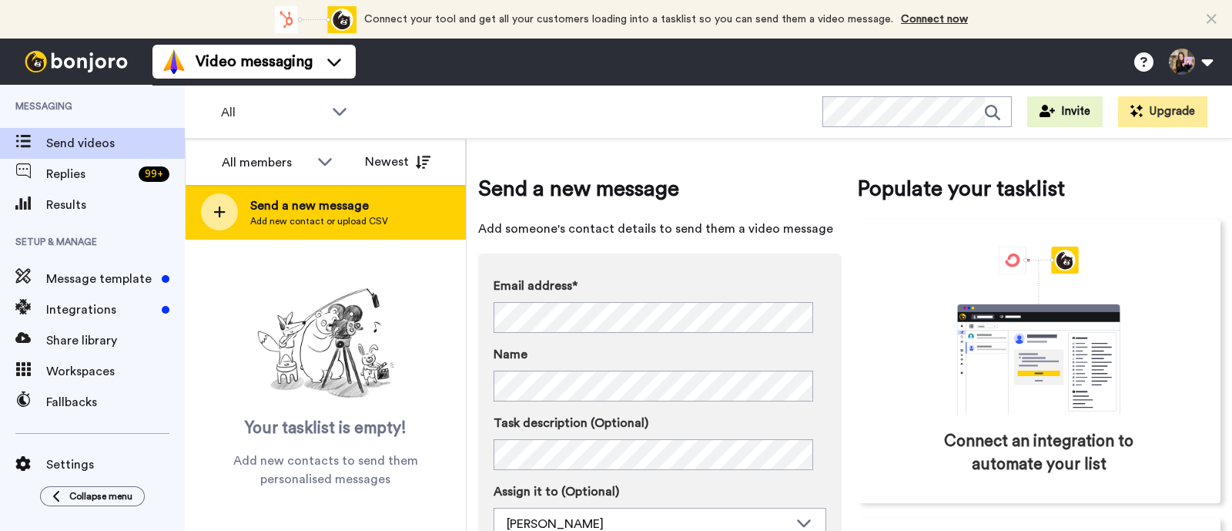
click at [431, 203] on div "Send a new message Add new contact or upload CSV" at bounding box center [326, 212] width 280 height 54
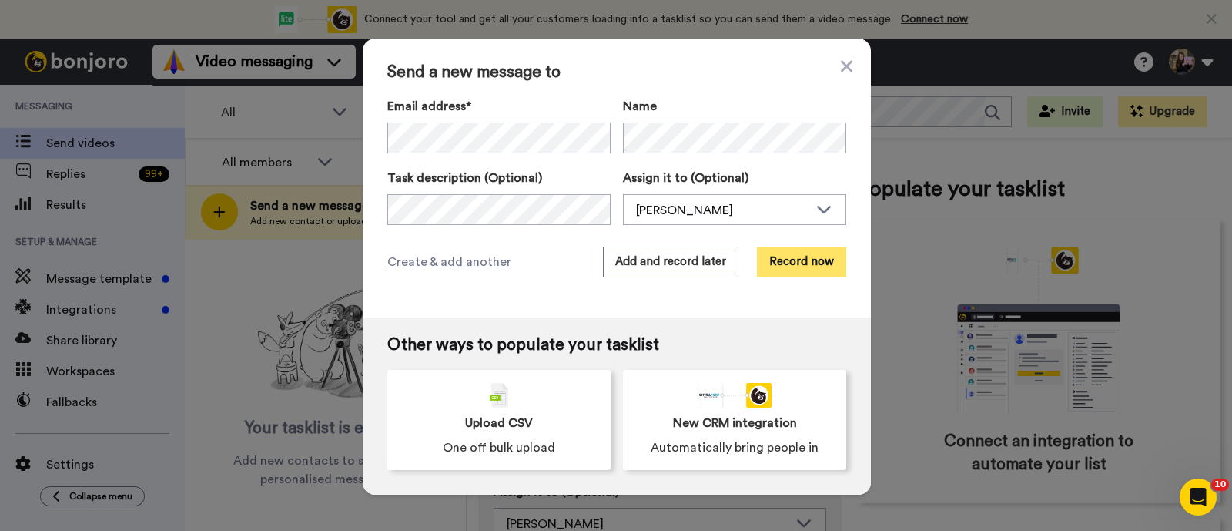
click at [824, 265] on button "Record now" at bounding box center [801, 261] width 89 height 31
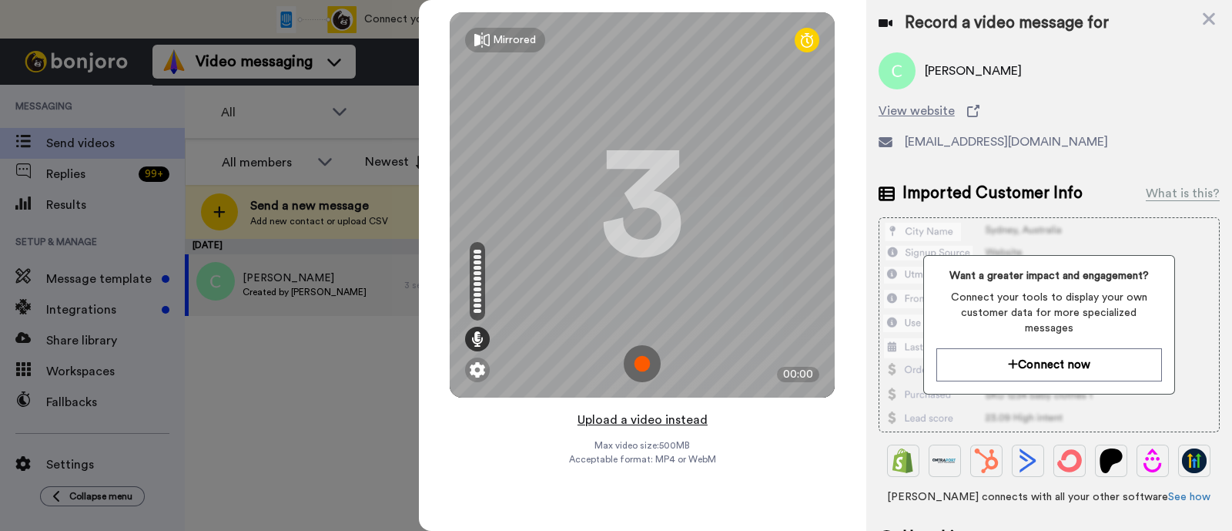
click at [682, 425] on button "Upload a video instead" at bounding box center [642, 420] width 139 height 20
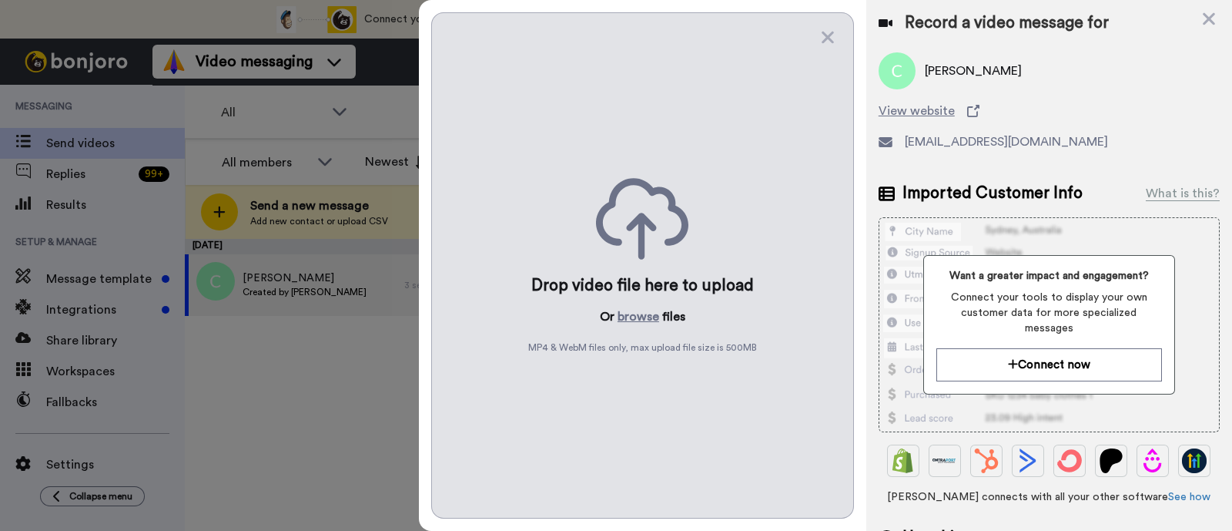
click at [645, 303] on div "Drop video file here to upload Or browse files MP4 & WebM files only, max uploa…" at bounding box center [642, 265] width 423 height 506
click at [640, 313] on button "browse" at bounding box center [639, 316] width 42 height 18
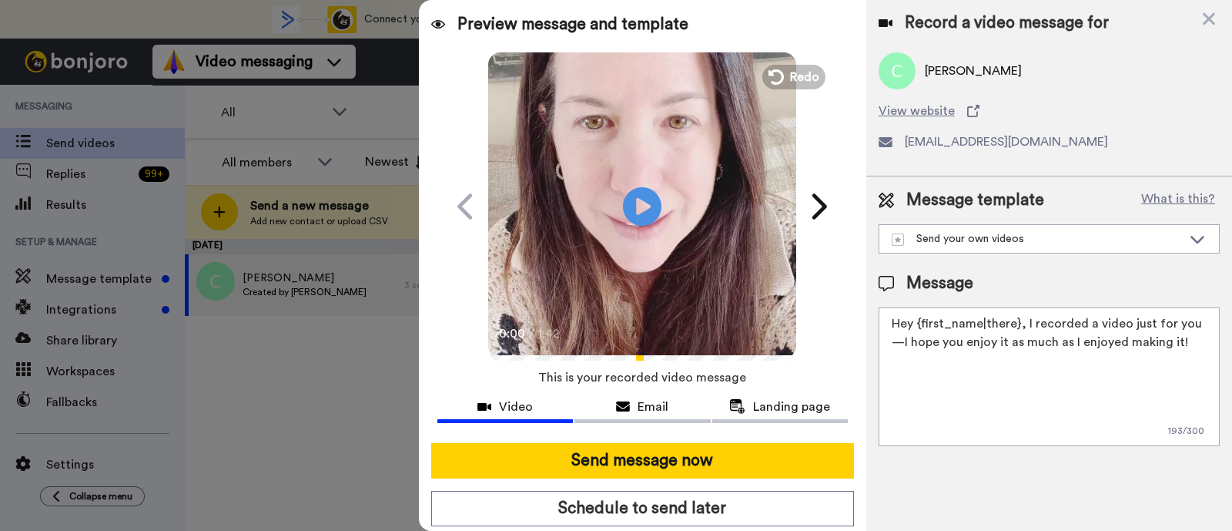
drag, startPoint x: 1189, startPoint y: 350, endPoint x: 1022, endPoint y: 327, distance: 168.7
click at [1022, 327] on textarea "Hey {first_name|there}, I recorded a video just for you—I hope you enjoy it as …" at bounding box center [1049, 376] width 341 height 139
paste textarea "welcome to SLP Elevate! I created a video welcome for you! Feel free to click r…"
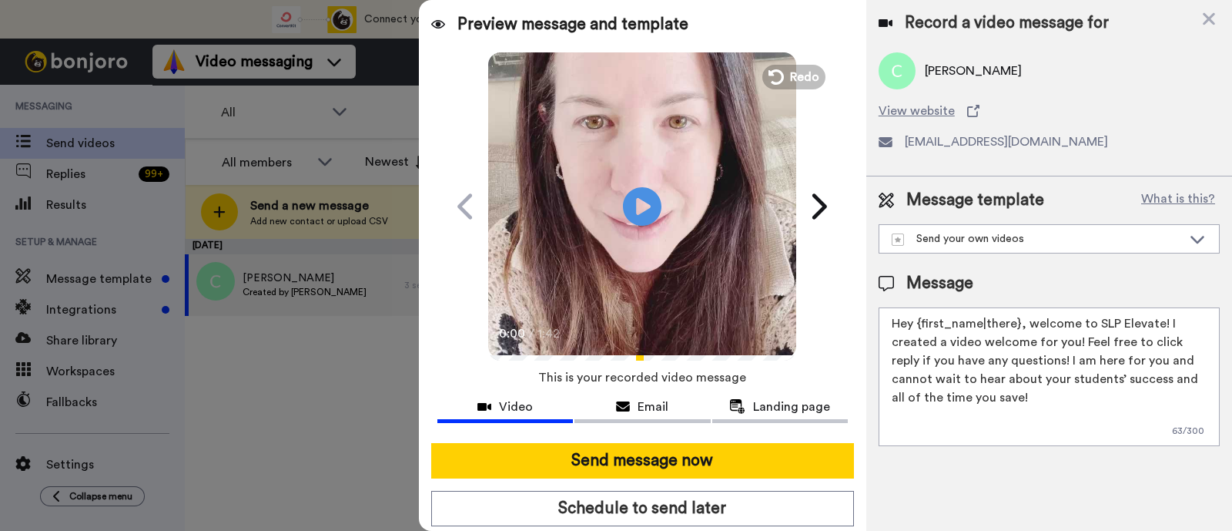
scroll to position [42, 0]
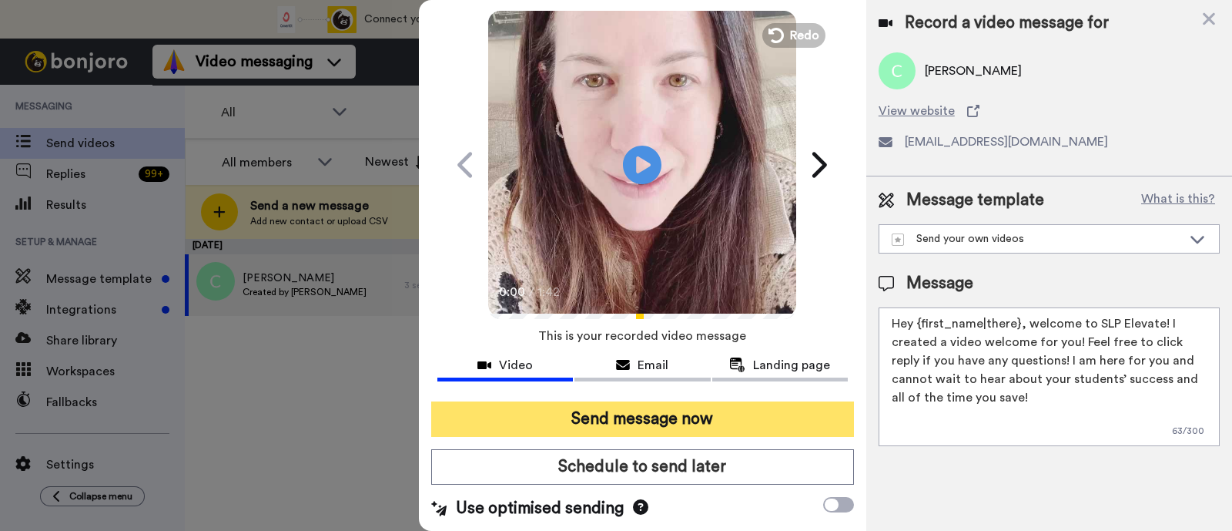
type textarea "Hey {first_name|there}, welcome to SLP Elevate! I created a video welcome for y…"
click at [754, 425] on button "Send message now" at bounding box center [642, 418] width 423 height 35
